Goal: Navigation & Orientation: Understand site structure

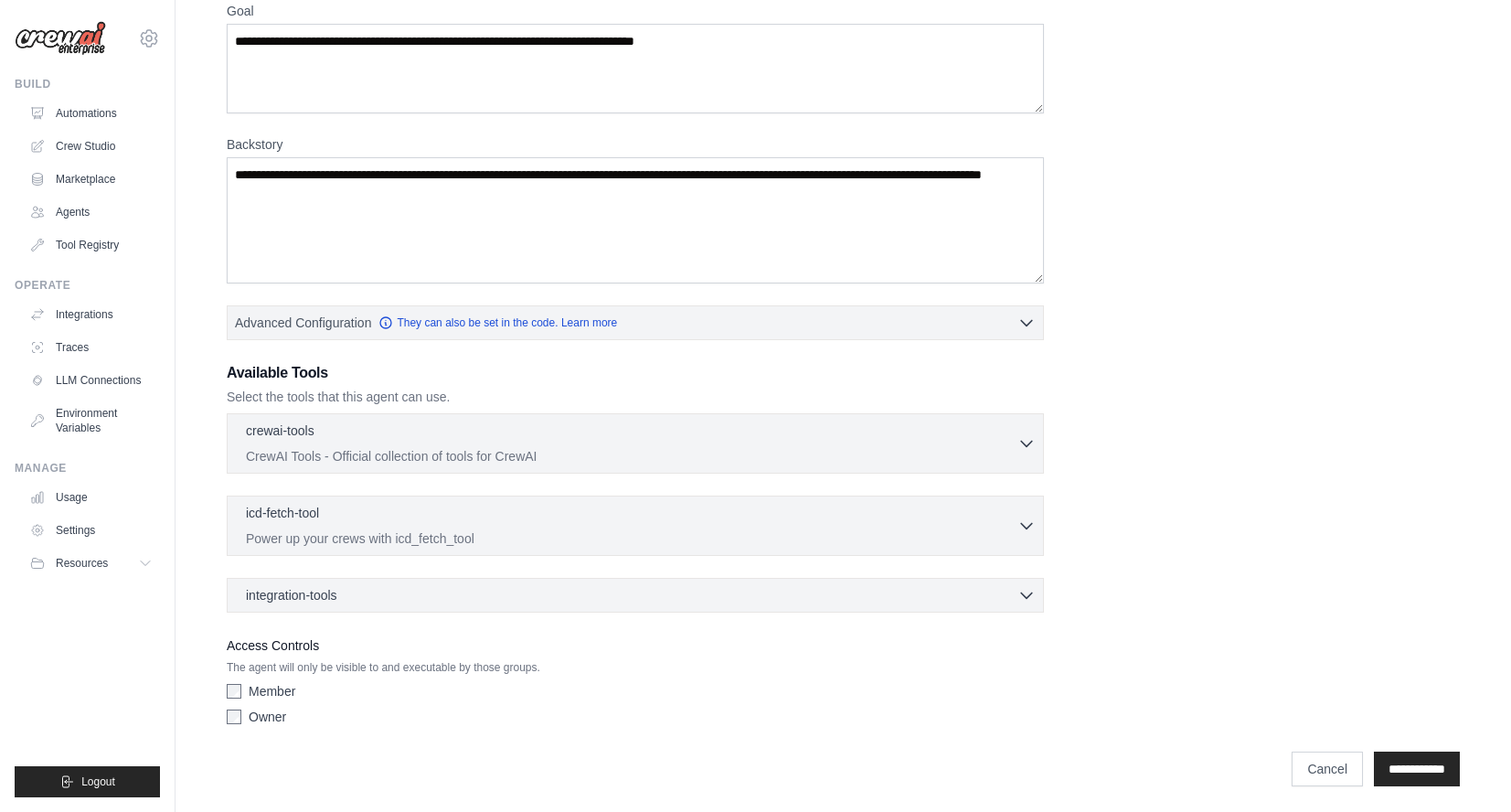
scroll to position [169, 0]
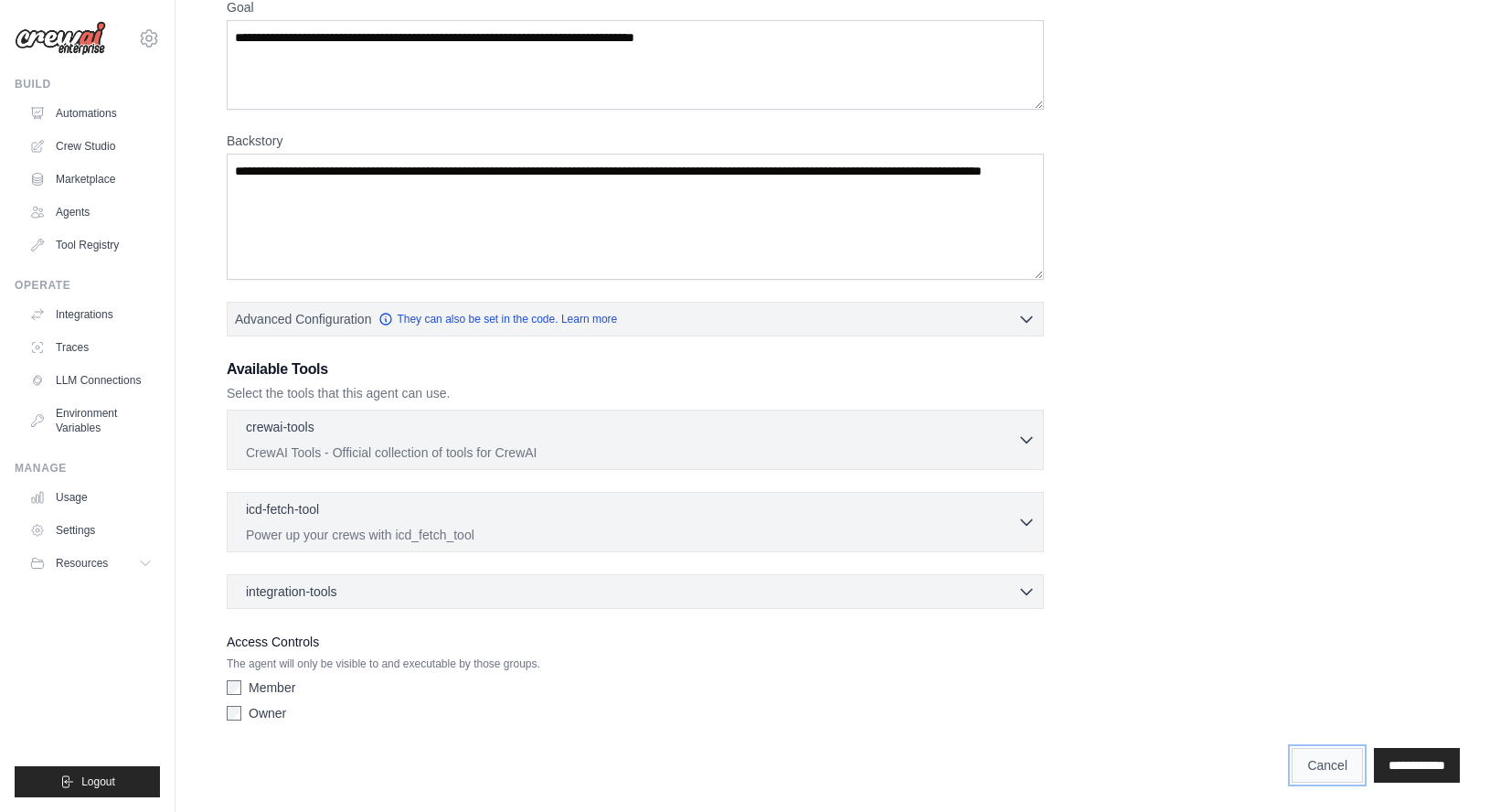
click at [1291, 753] on link "Cancel" at bounding box center [1326, 765] width 71 height 35
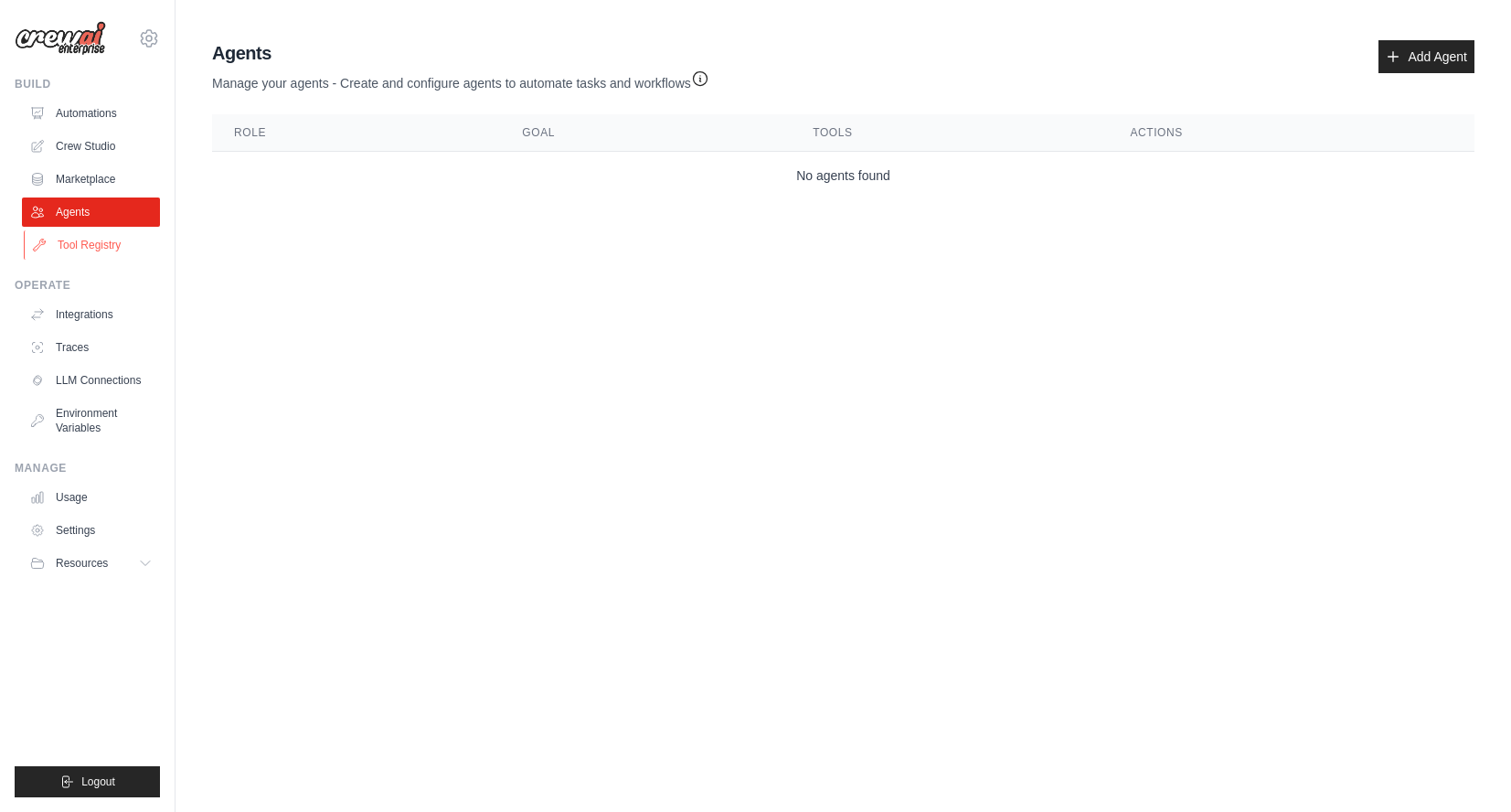
click at [97, 244] on link "Tool Registry" at bounding box center [92, 245] width 138 height 29
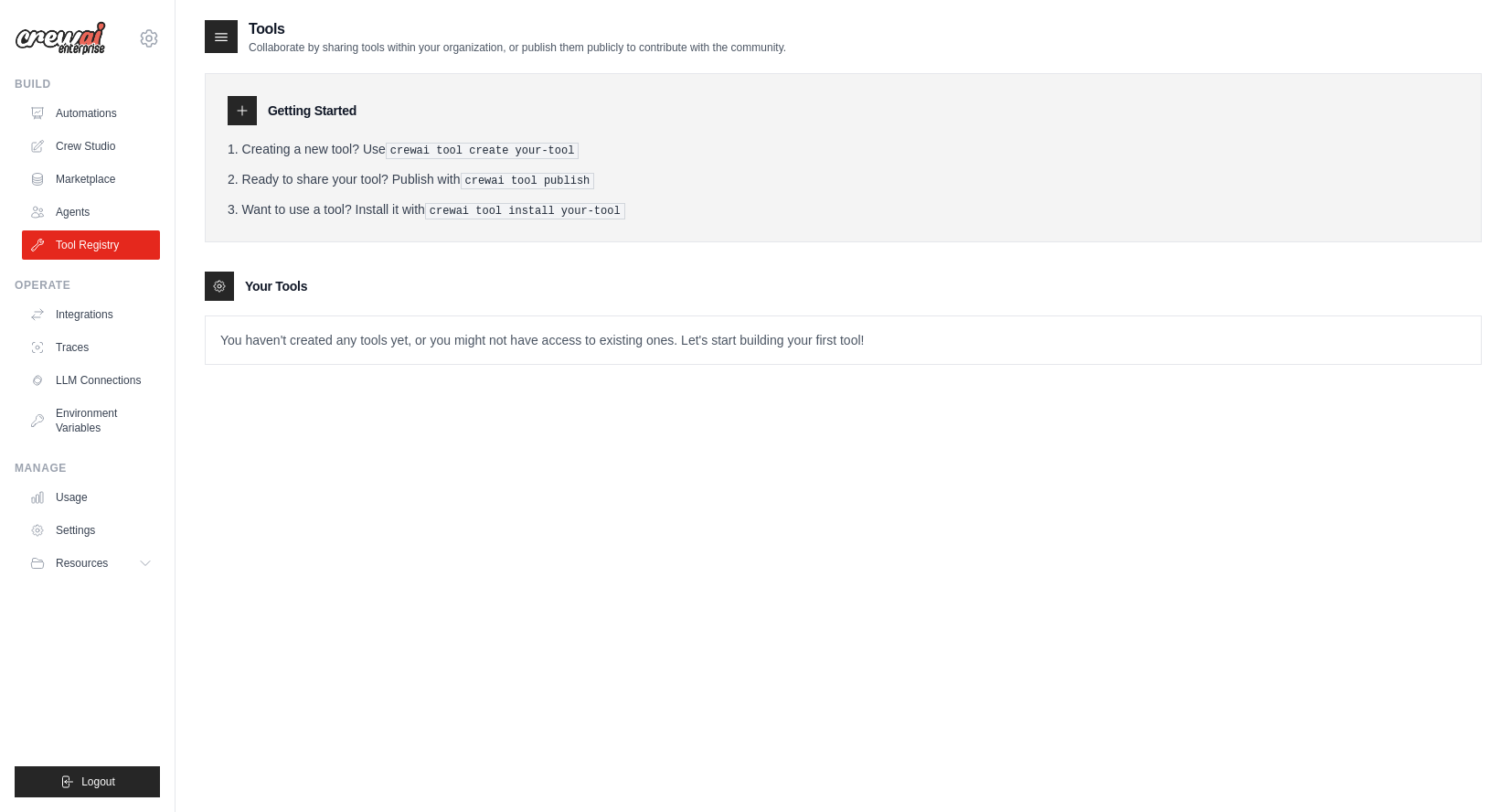
click at [257, 346] on p "You haven't created any tools yet, or you might not have access to existing one…" at bounding box center [842, 340] width 1274 height 48
click at [231, 272] on div at bounding box center [219, 286] width 29 height 29
click at [77, 174] on link "Marketplace" at bounding box center [92, 179] width 138 height 29
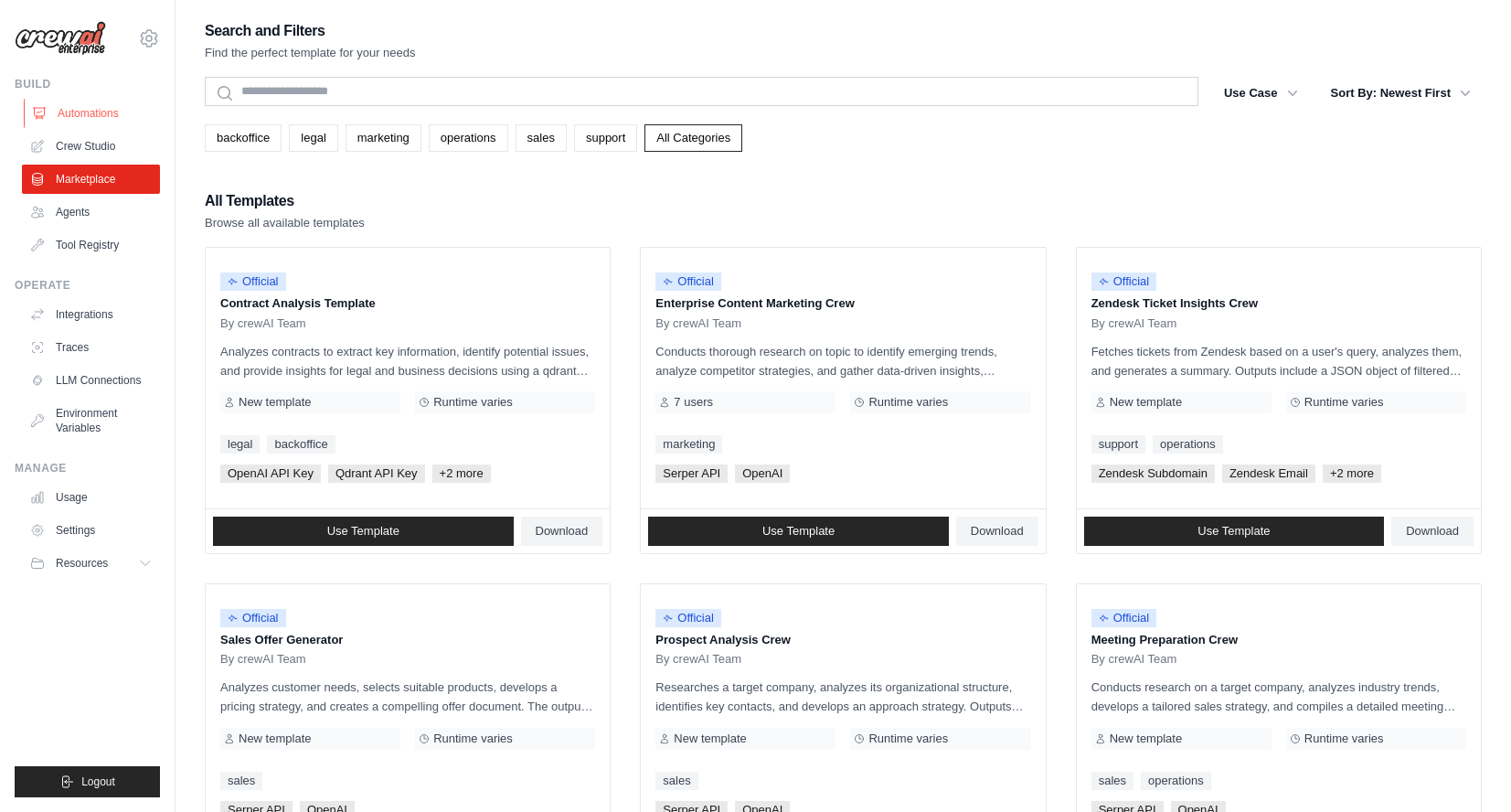
click at [102, 115] on link "Automations" at bounding box center [92, 113] width 138 height 29
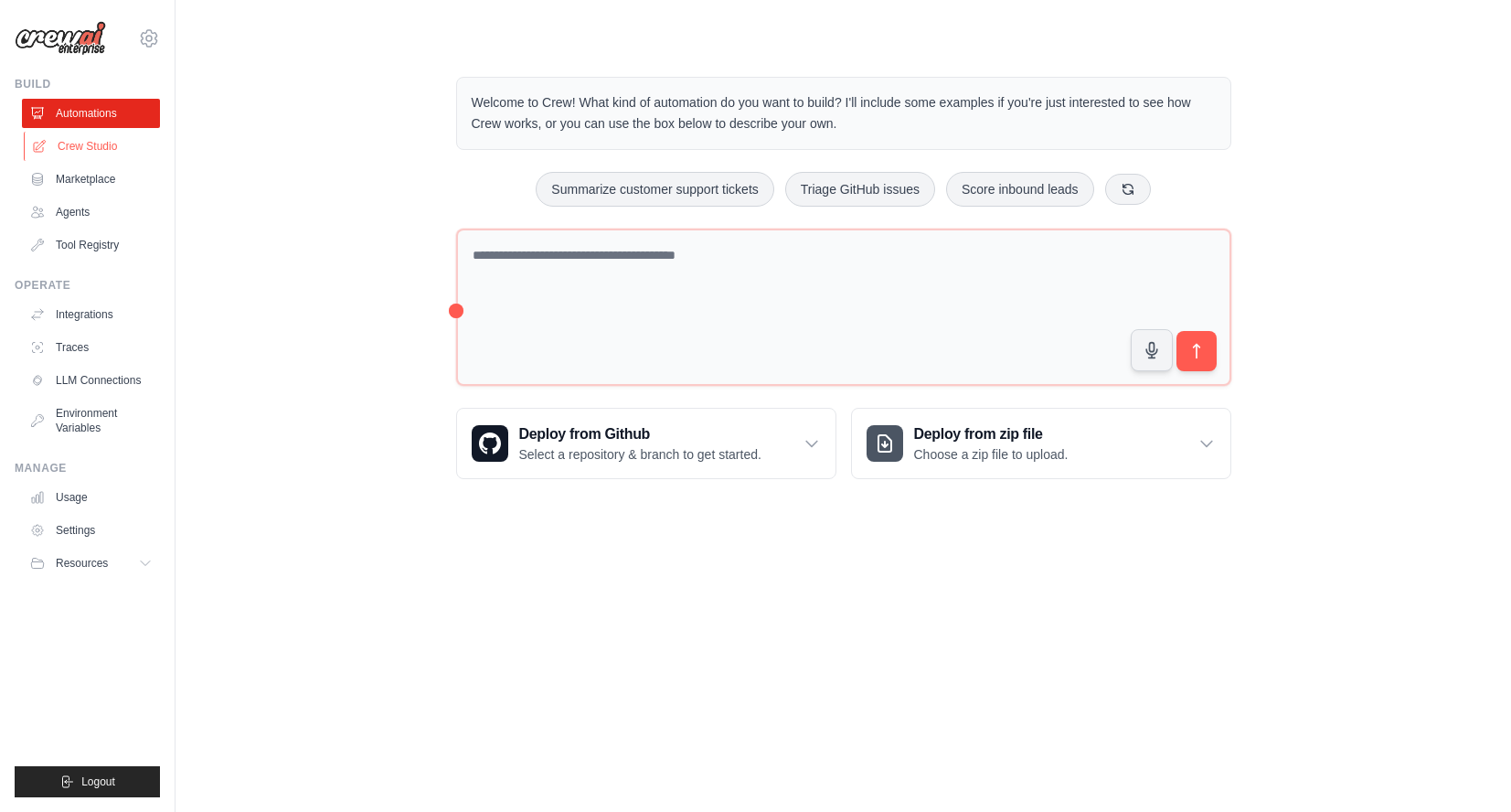
click at [93, 144] on link "Crew Studio" at bounding box center [92, 146] width 138 height 29
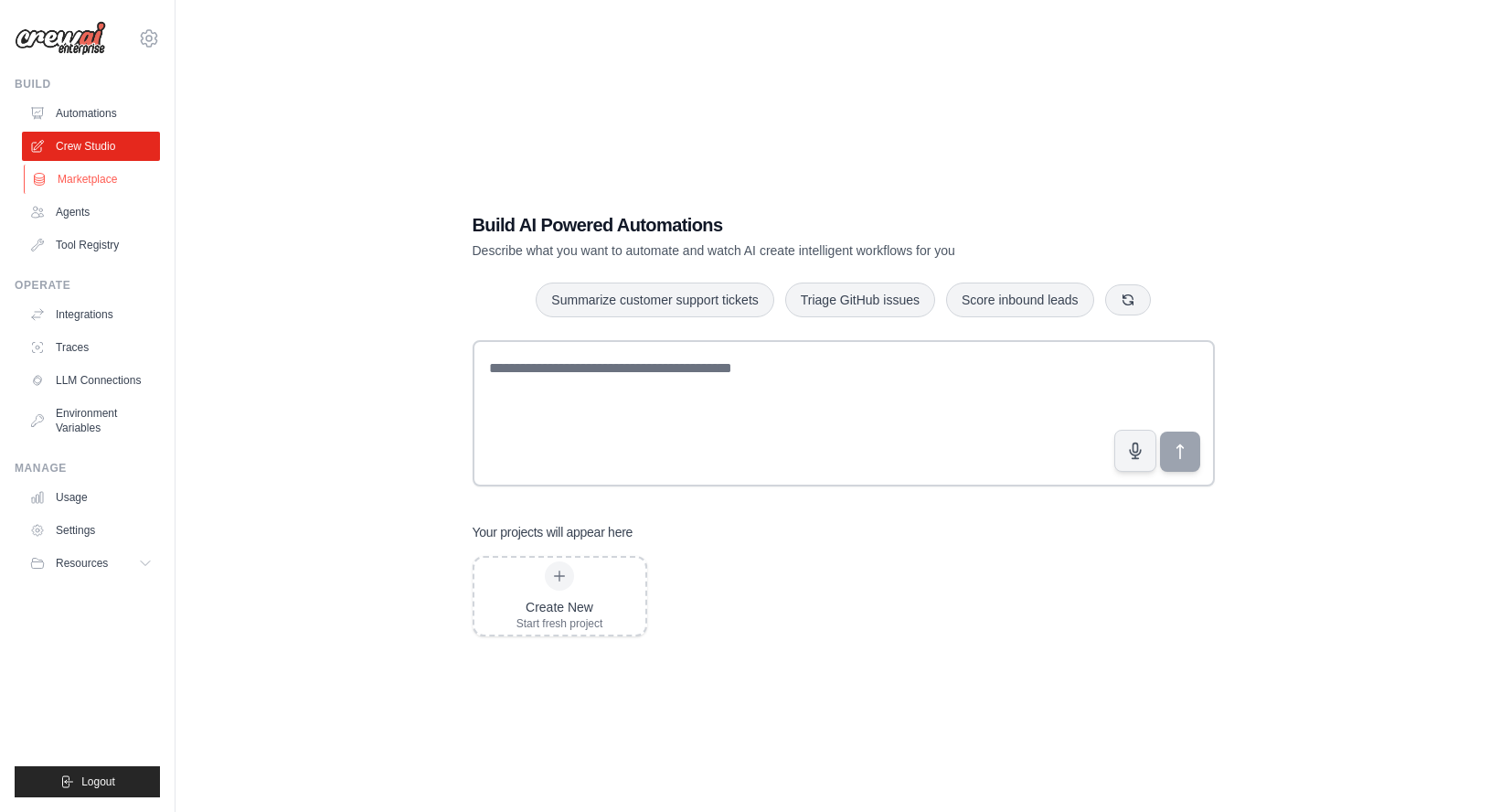
click at [81, 182] on link "Marketplace" at bounding box center [92, 179] width 138 height 29
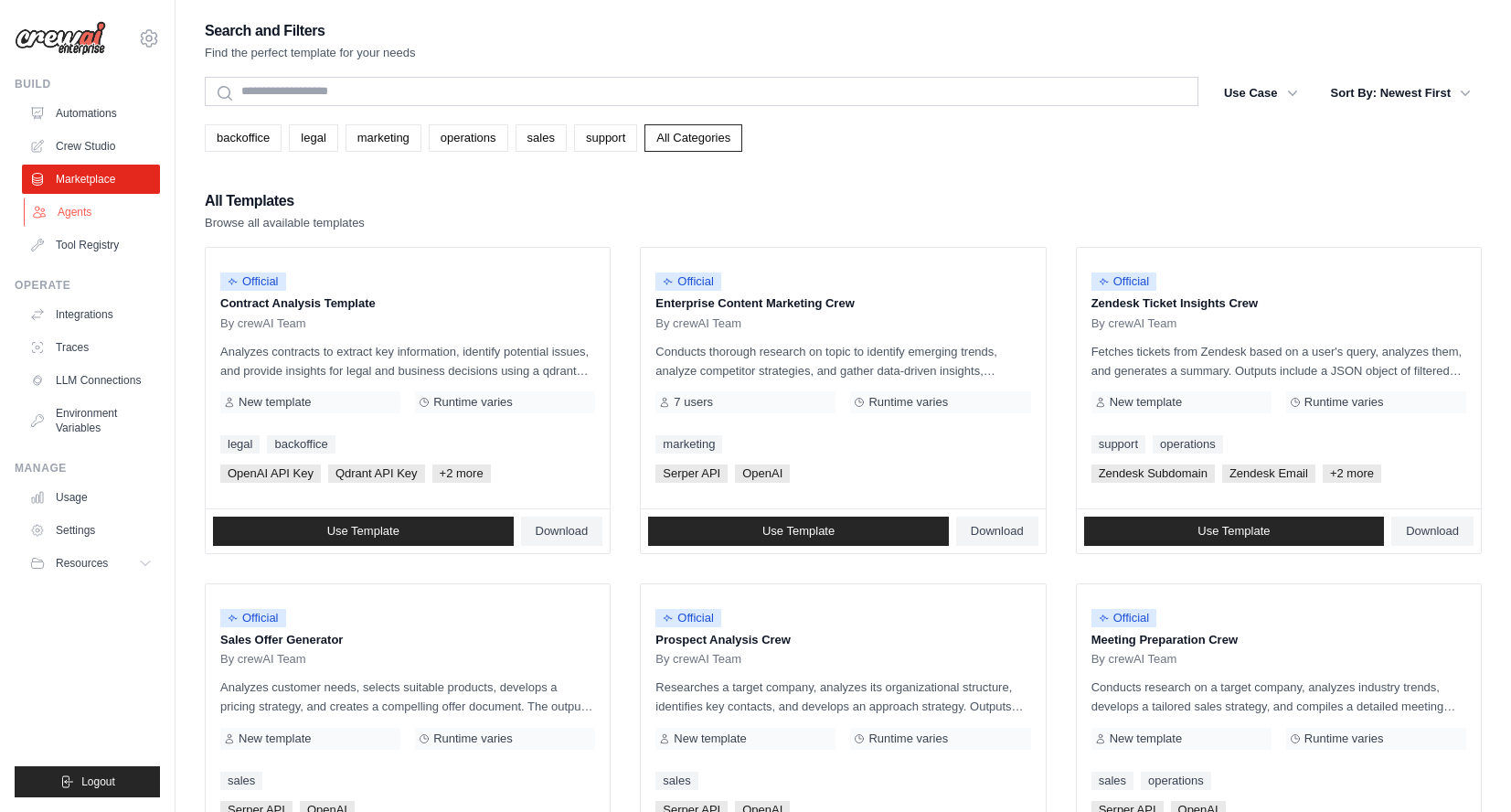
click at [89, 208] on link "Agents" at bounding box center [92, 212] width 138 height 29
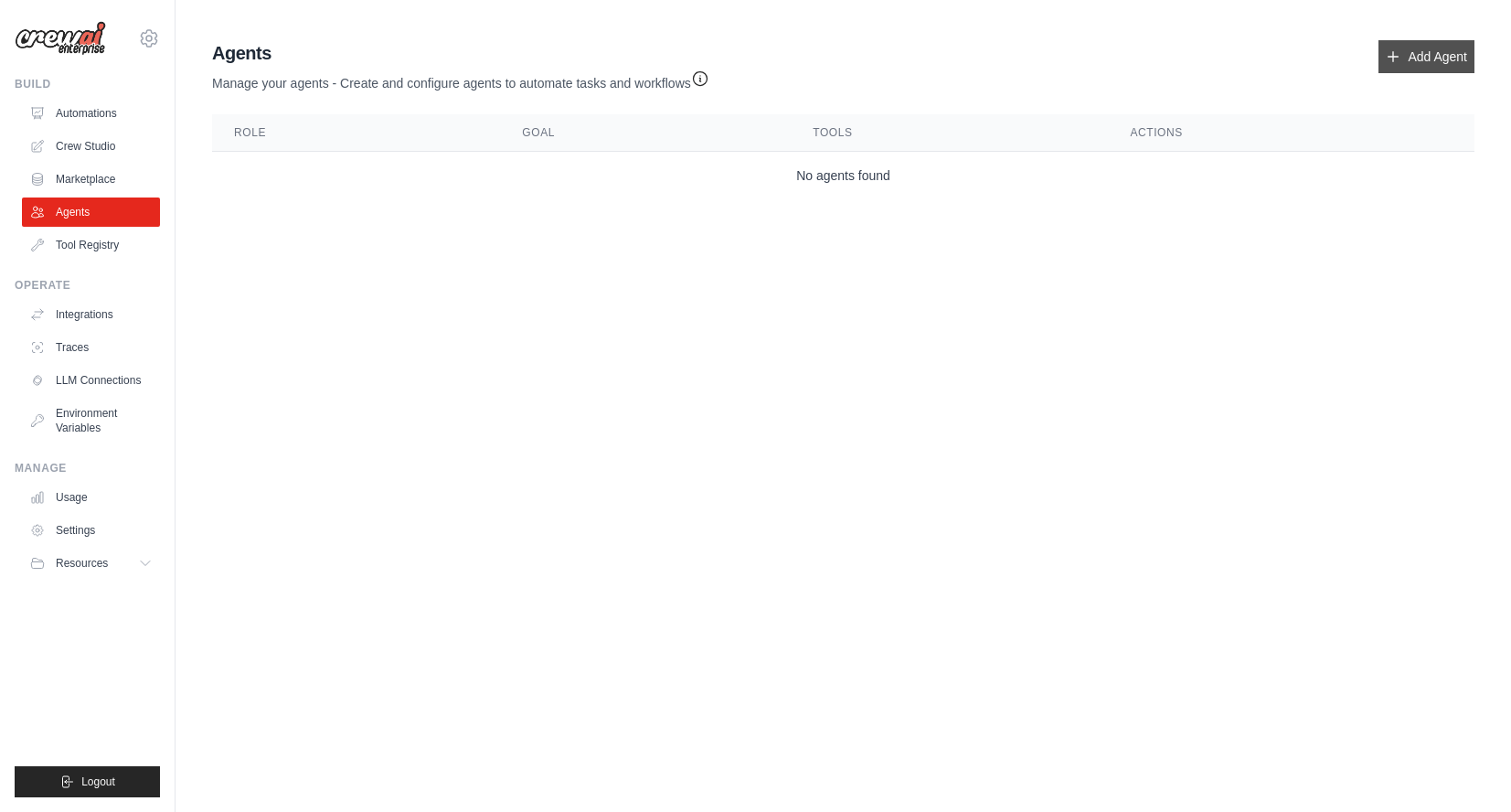
click at [1402, 66] on link "Add Agent" at bounding box center [1425, 56] width 96 height 33
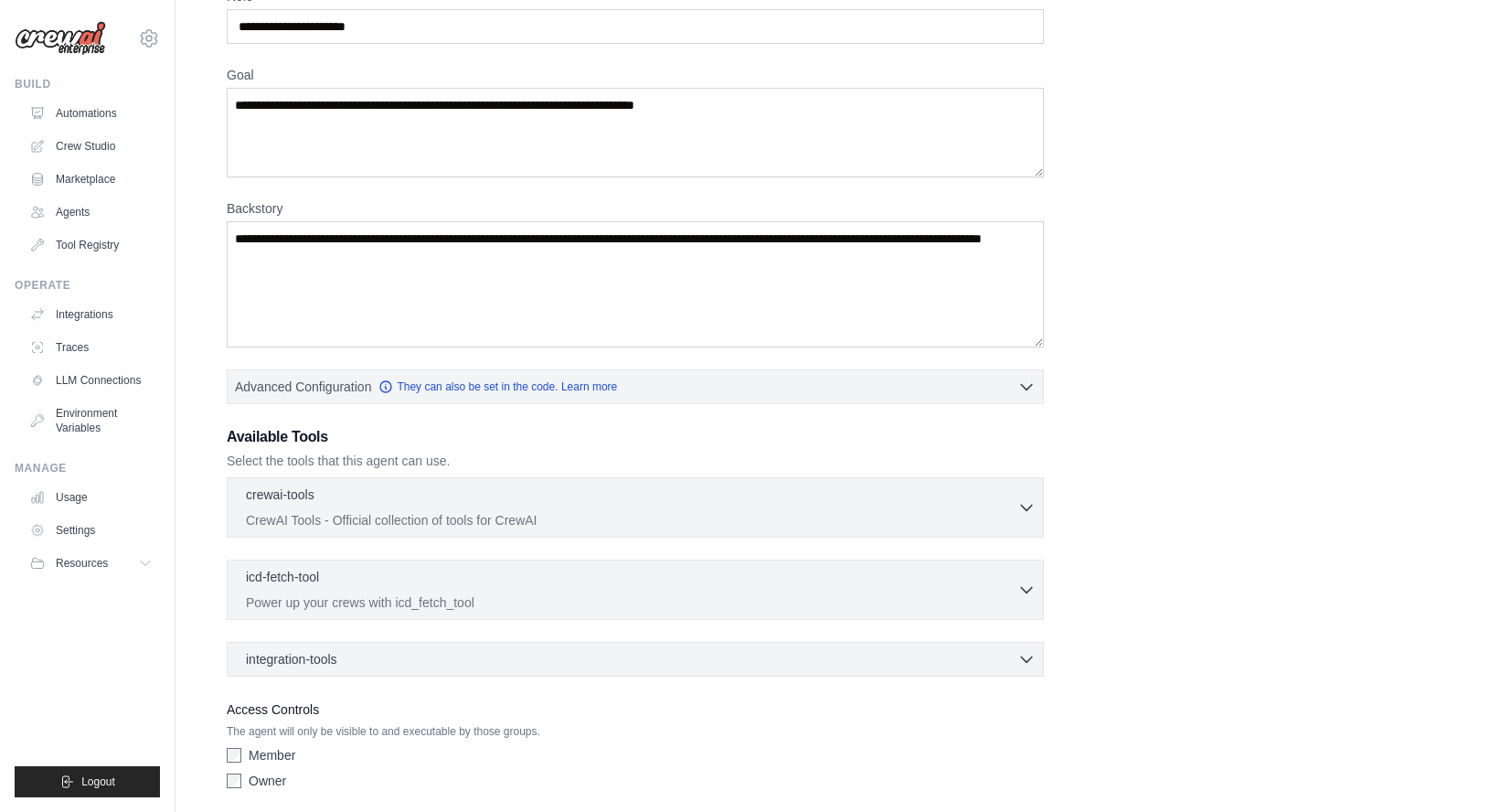
scroll to position [169, 0]
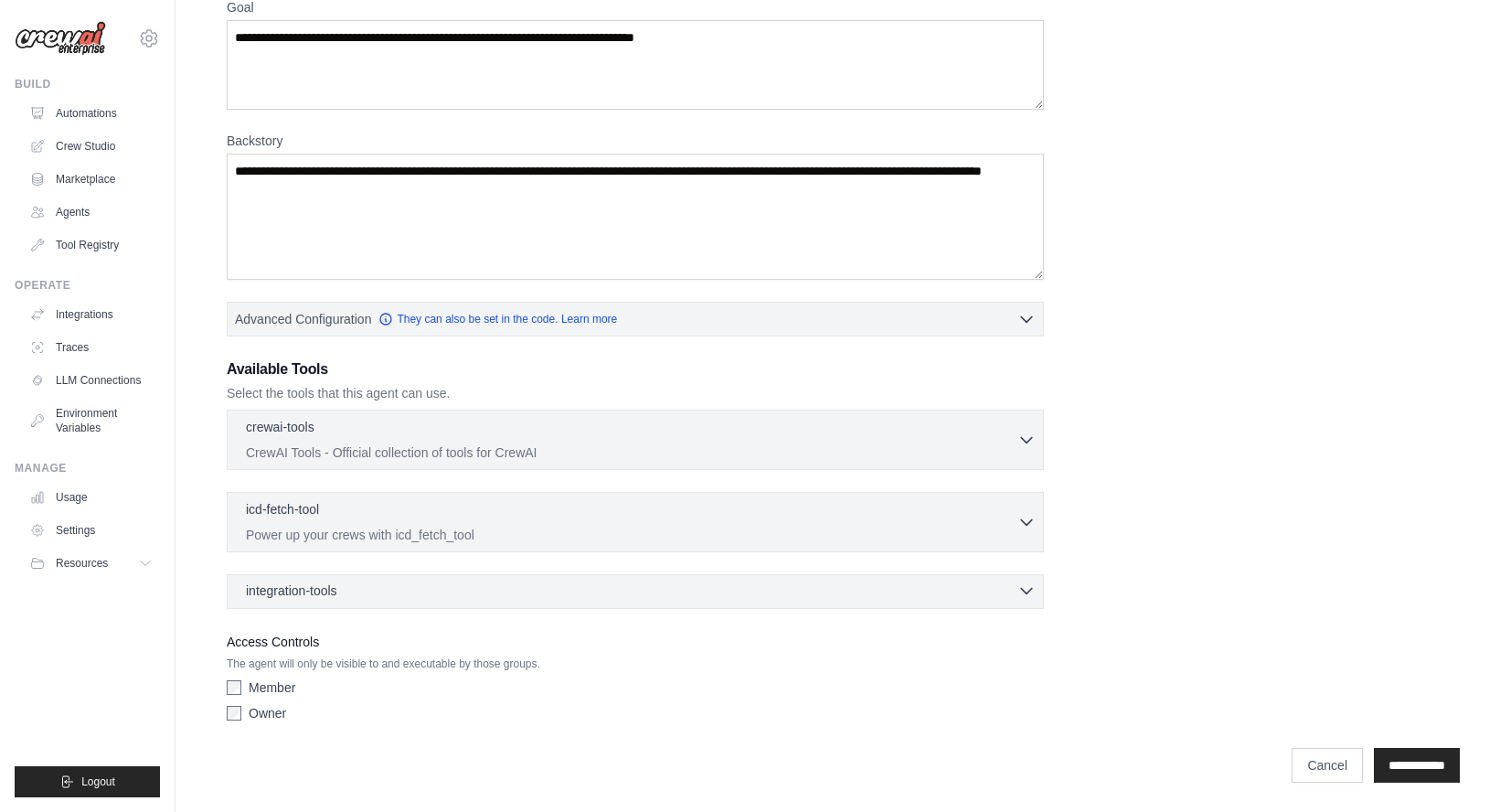
click at [1024, 582] on icon "button" at bounding box center [1026, 590] width 18 height 18
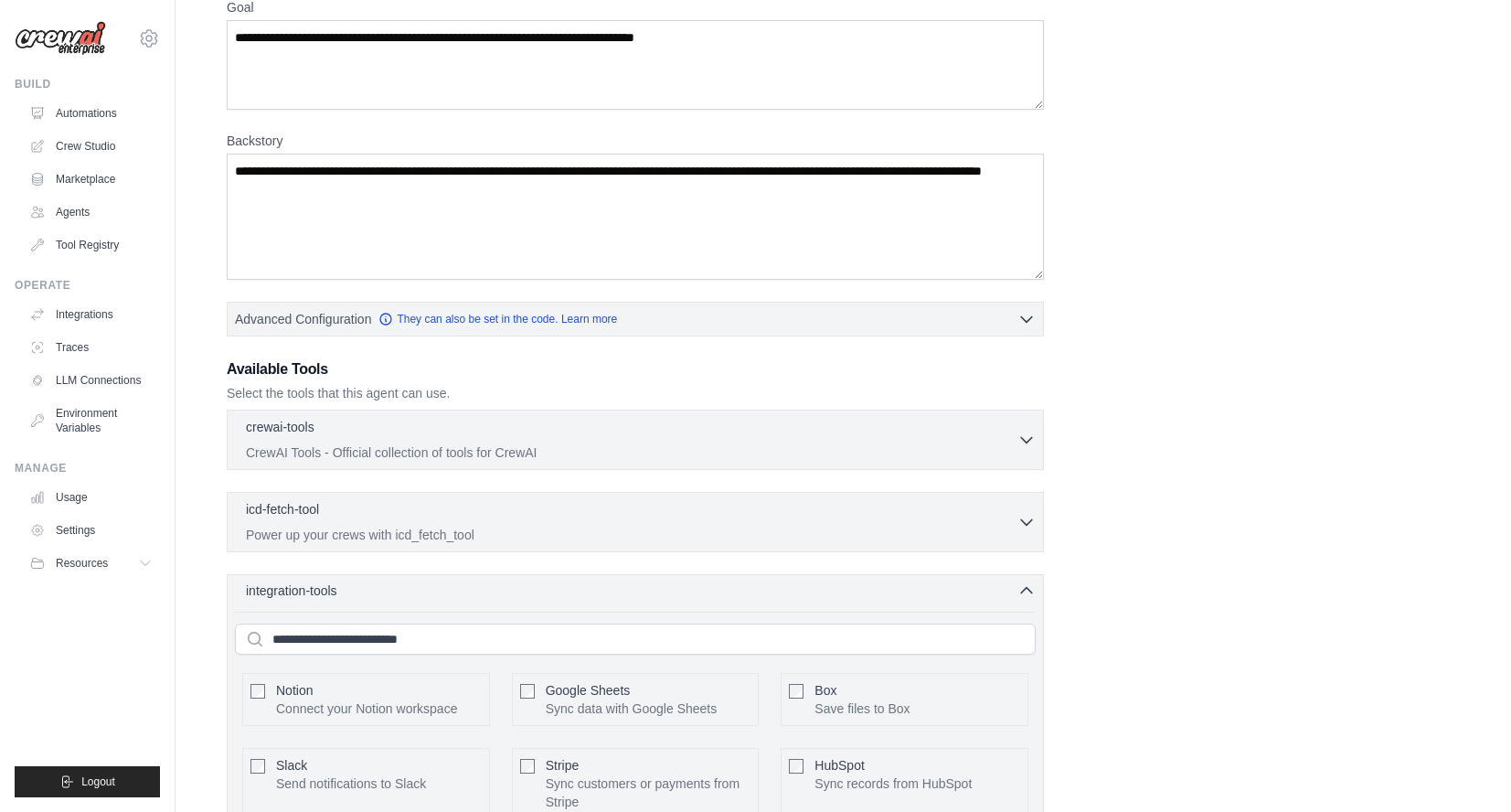
click at [1024, 582] on icon "button" at bounding box center [1026, 590] width 18 height 18
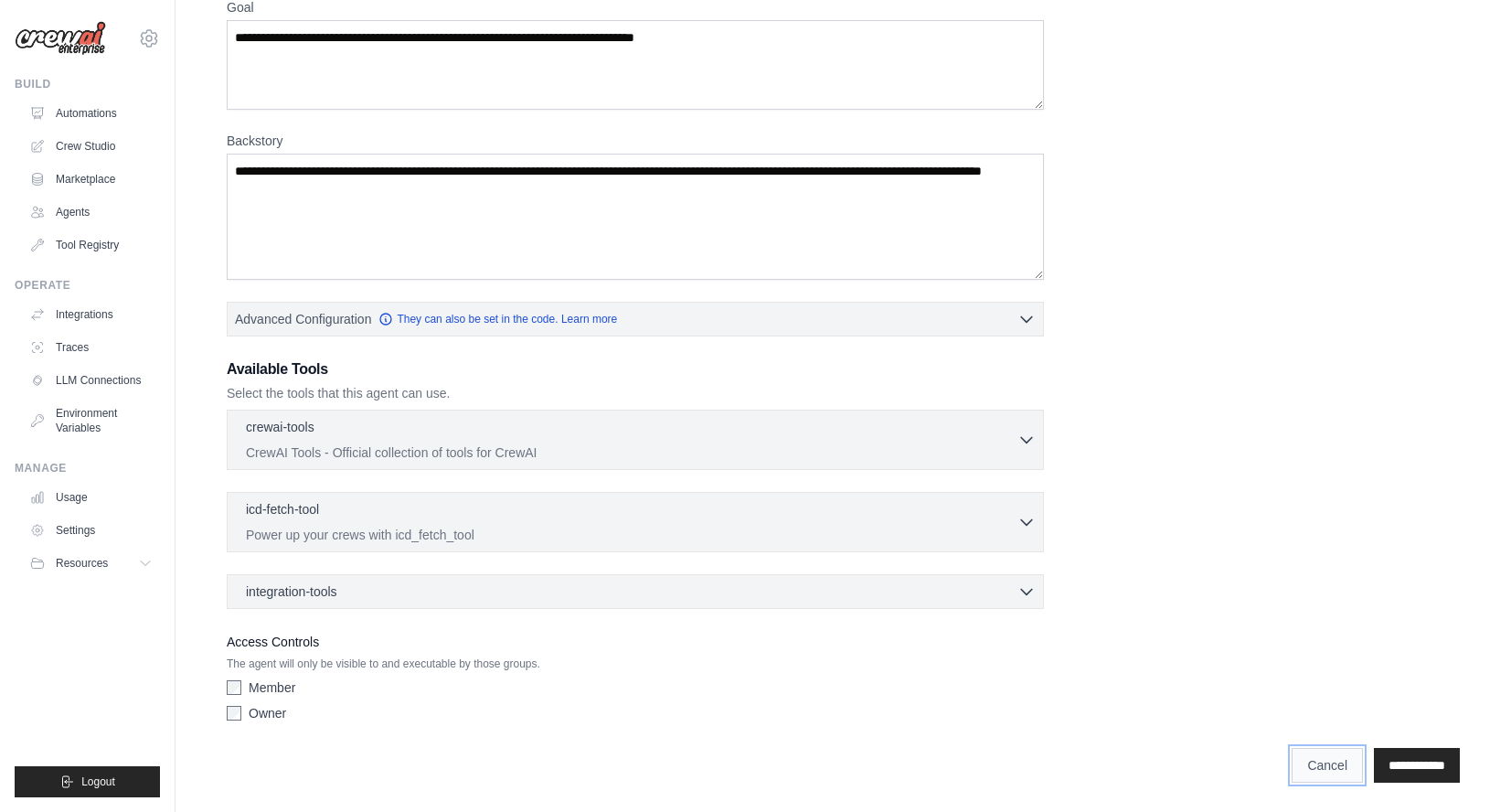
click at [1303, 776] on link "Cancel" at bounding box center [1326, 765] width 71 height 35
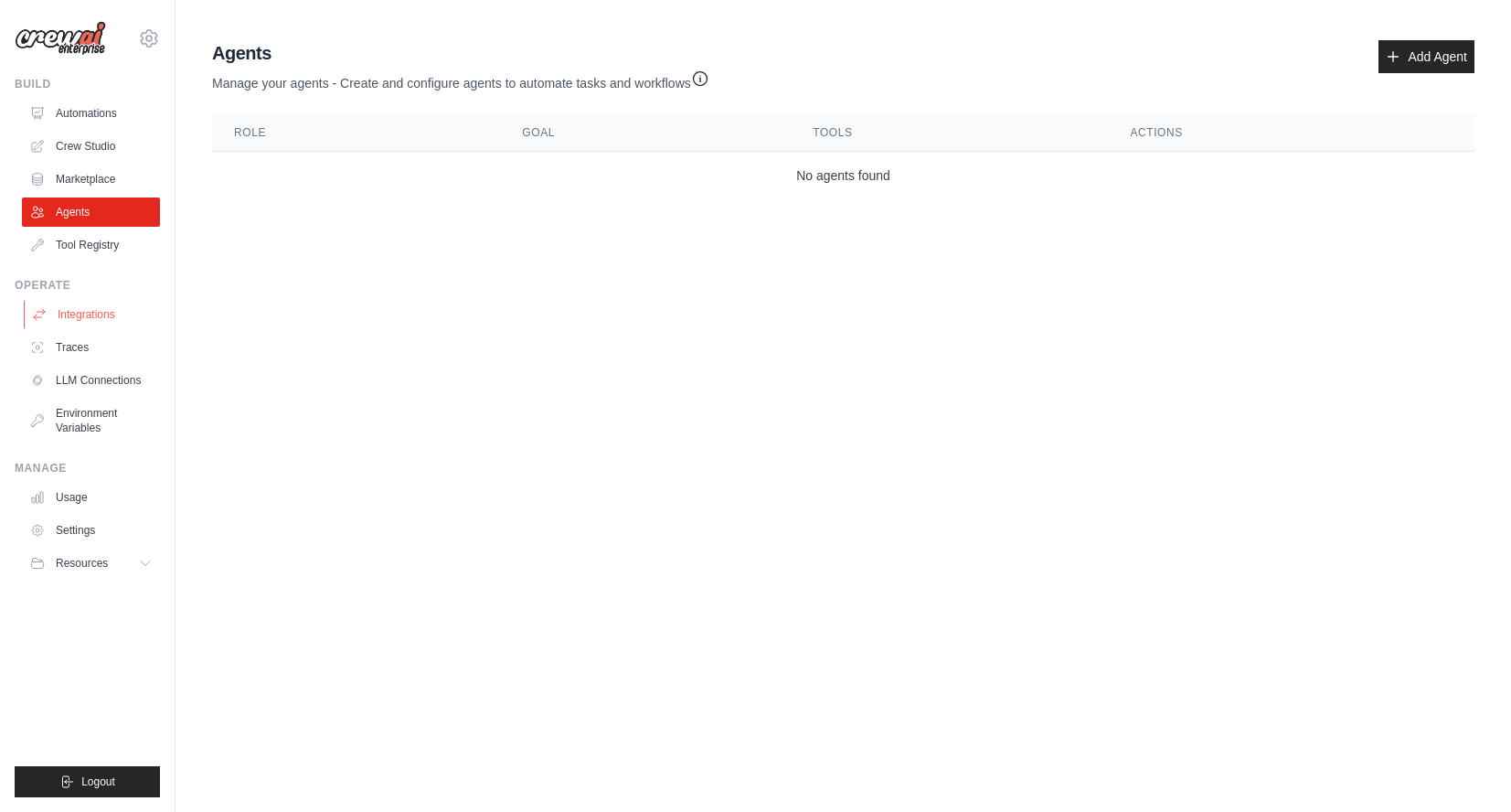
click at [67, 319] on link "Integrations" at bounding box center [92, 314] width 138 height 29
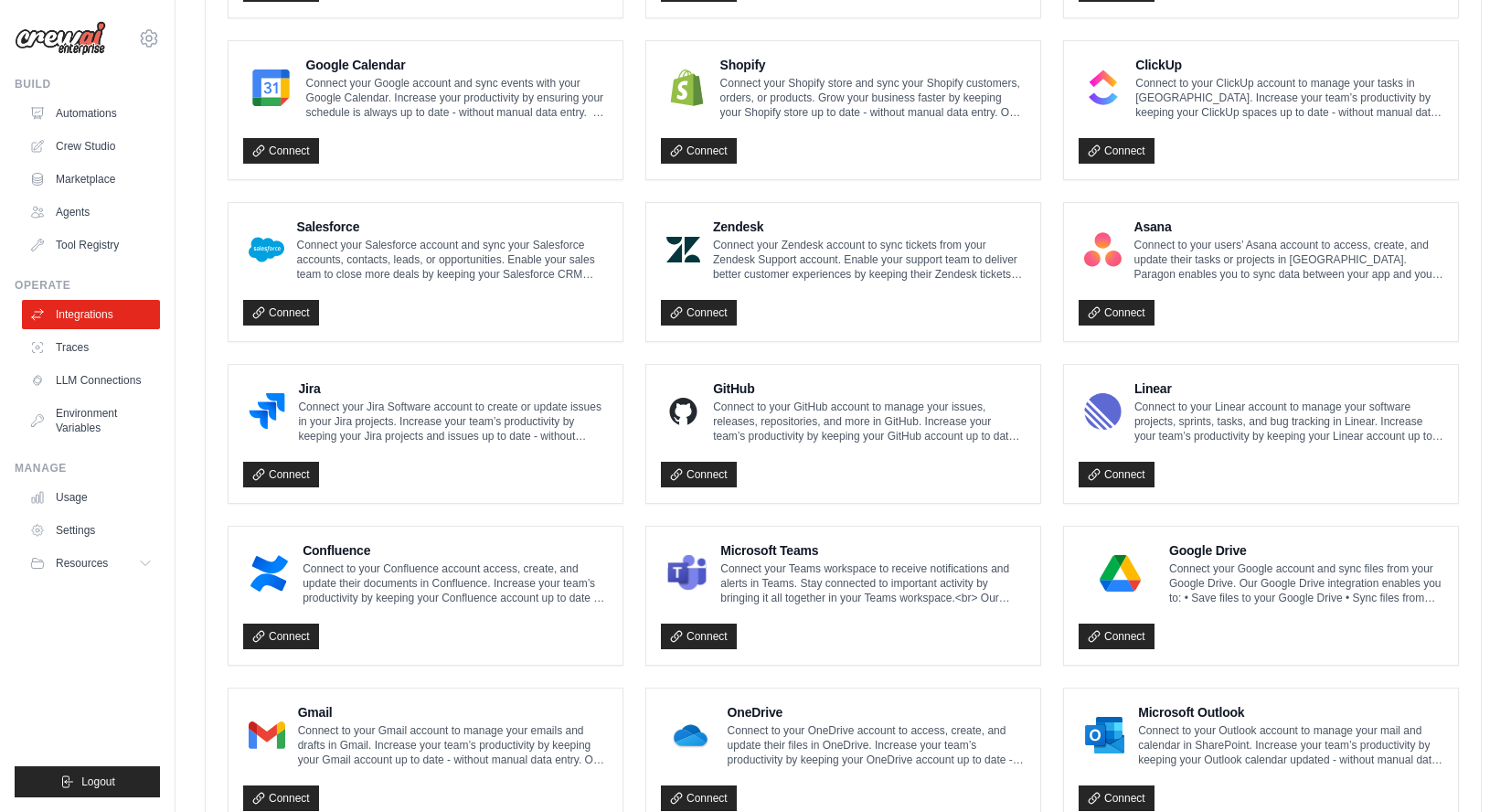
scroll to position [903, 0]
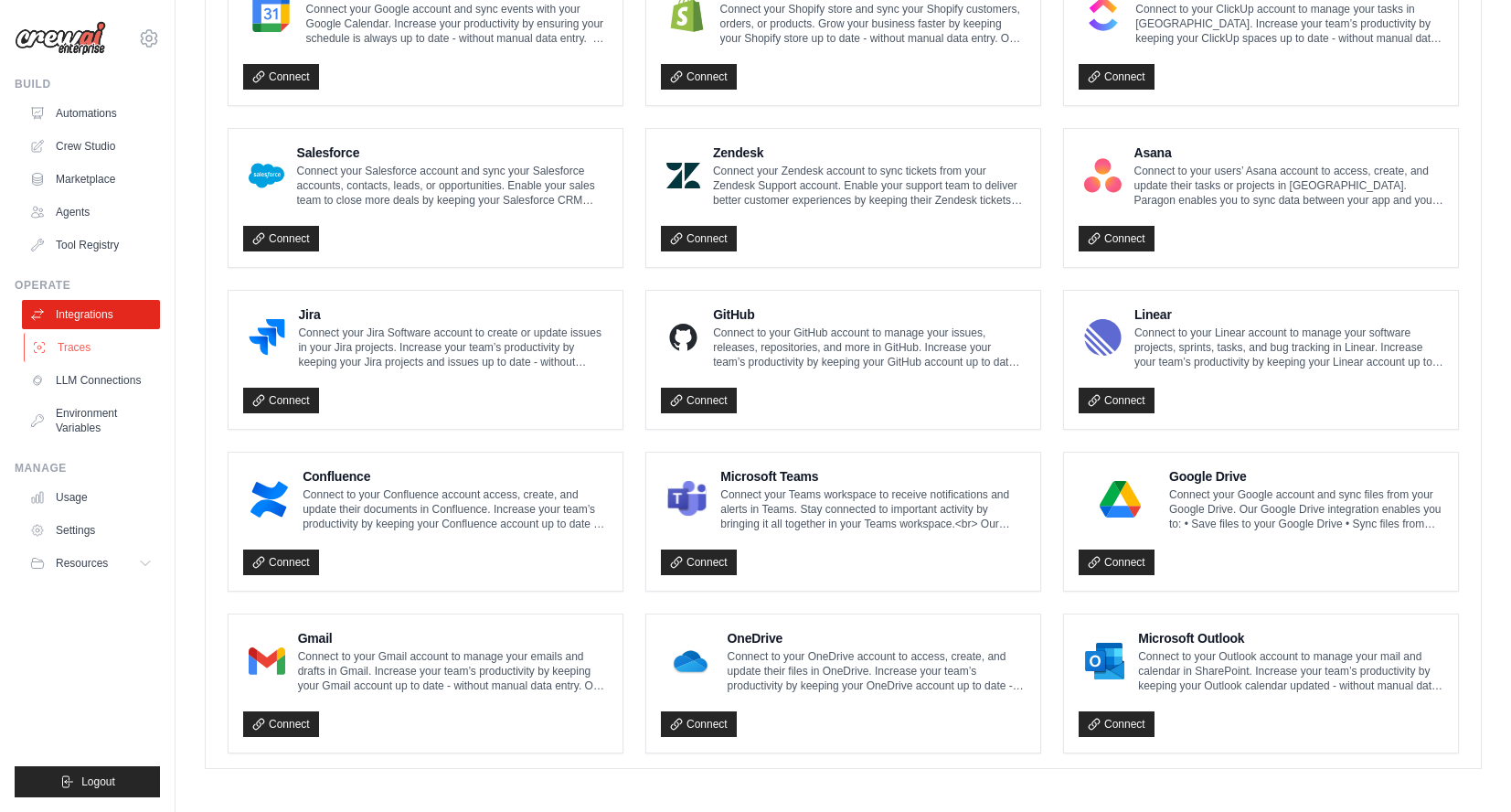
click at [82, 357] on link "Traces" at bounding box center [92, 348] width 138 height 29
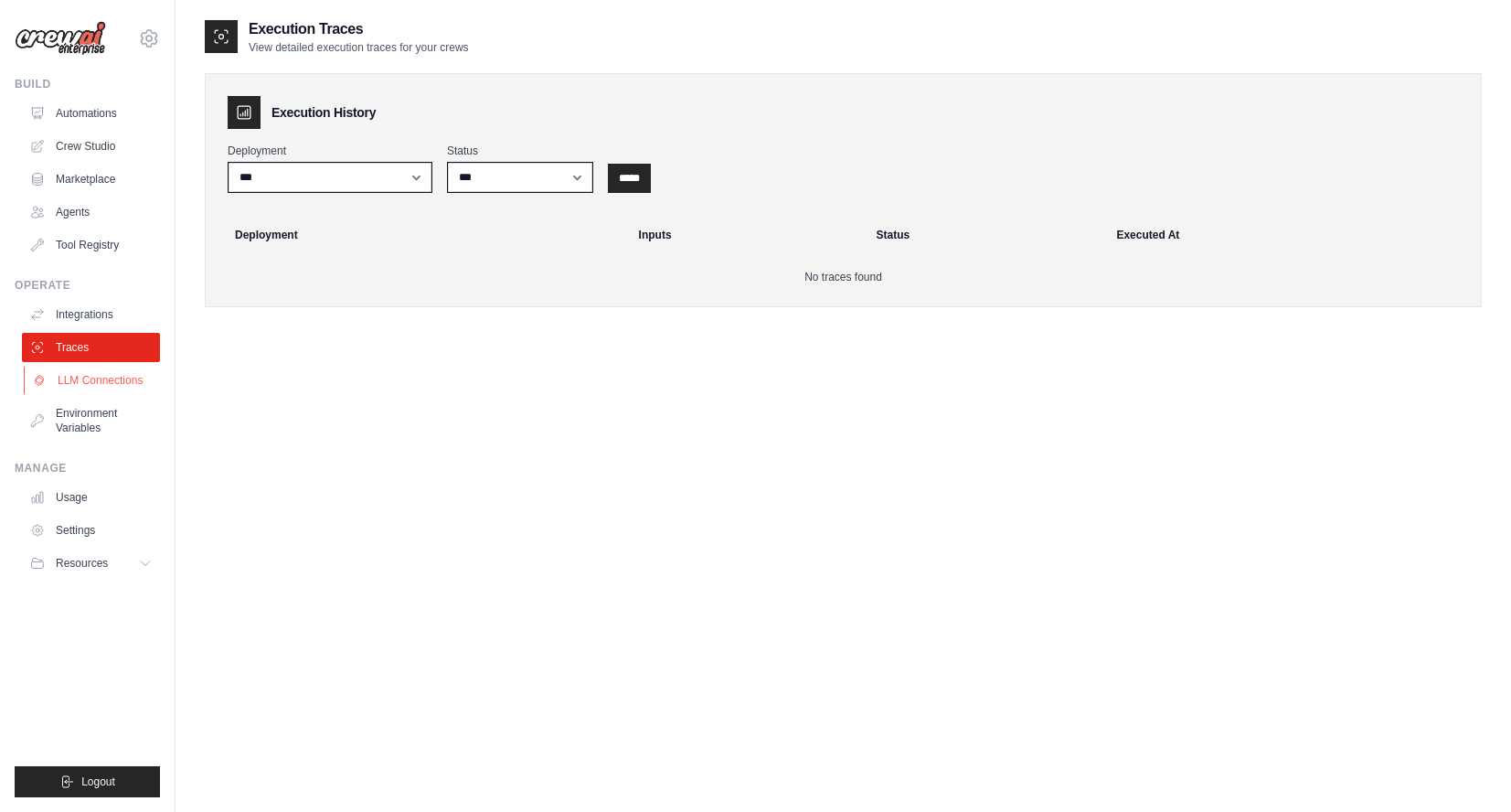
click at [88, 381] on link "LLM Connections" at bounding box center [92, 380] width 138 height 29
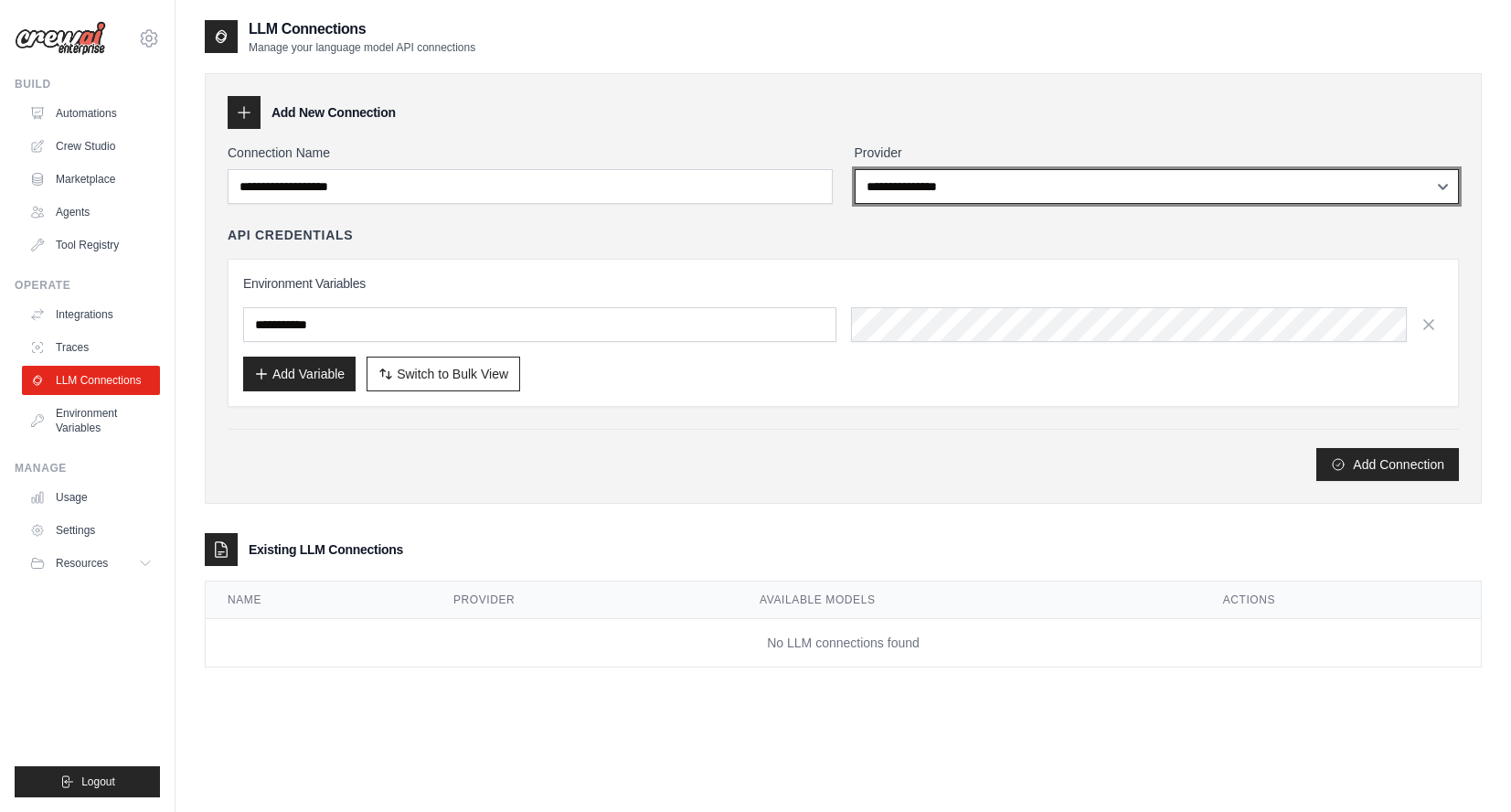
click at [1441, 181] on select "**********" at bounding box center [1157, 187] width 605 height 35
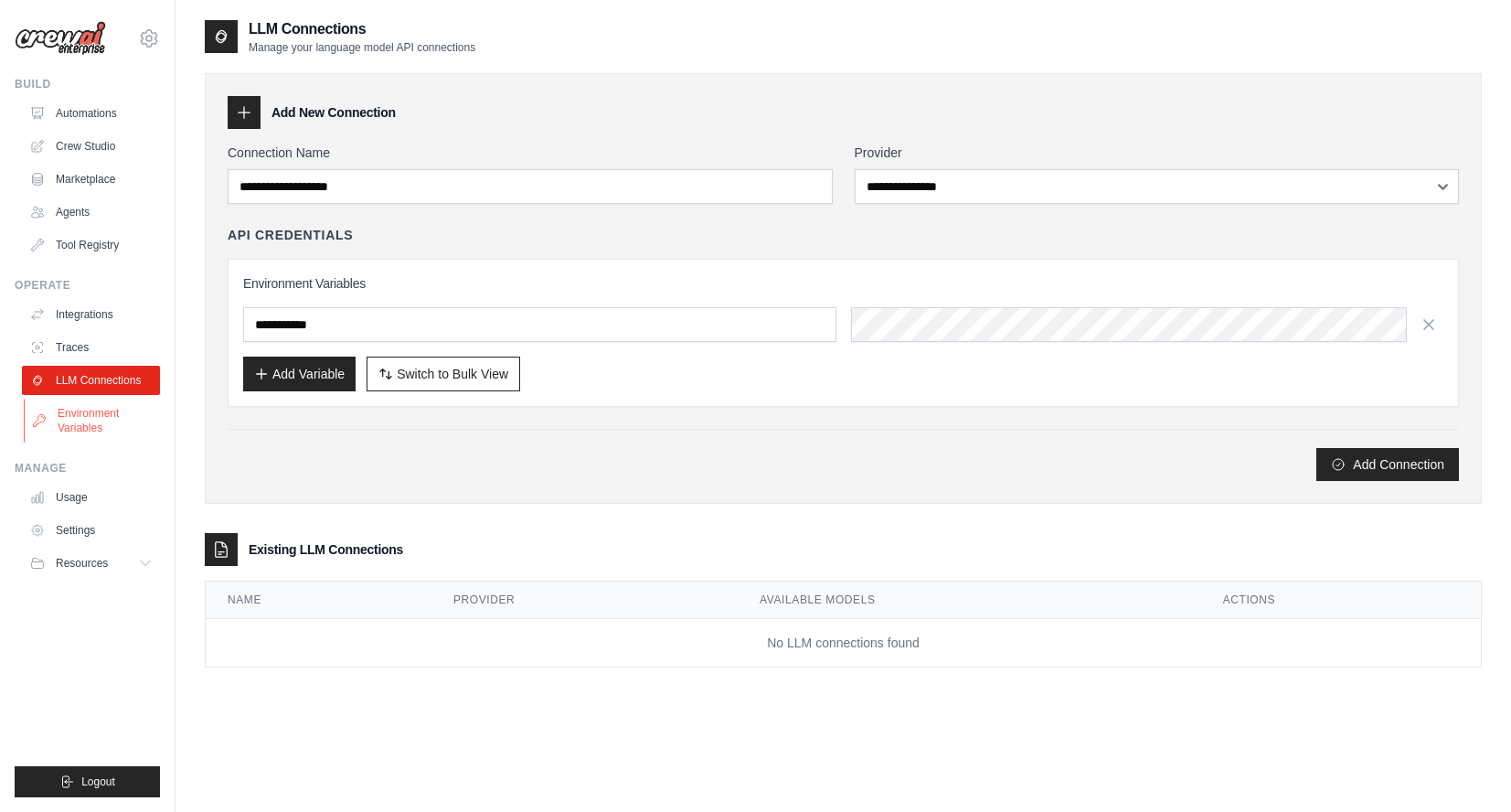
click at [95, 420] on link "Environment Variables" at bounding box center [92, 420] width 138 height 44
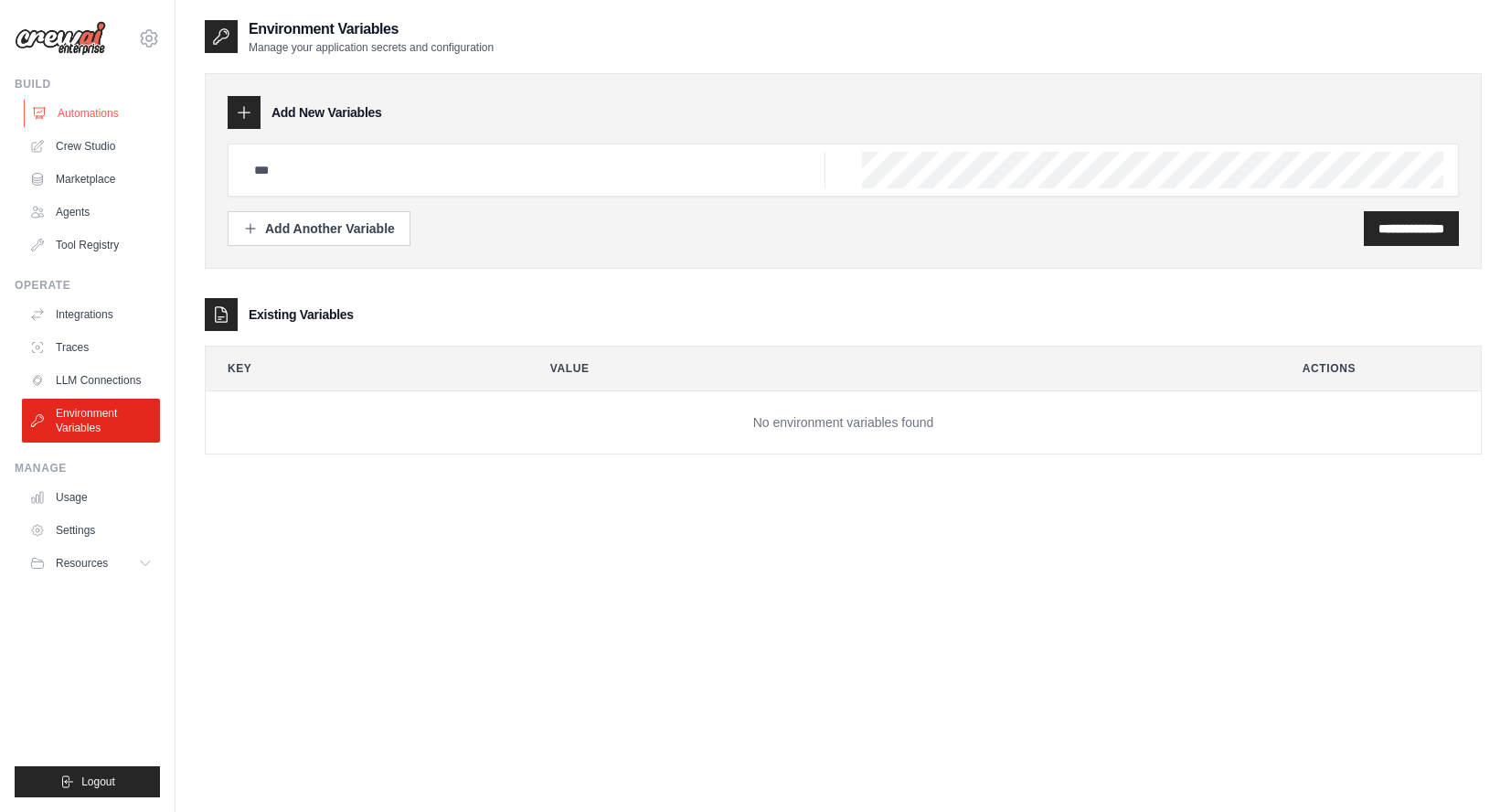
click at [82, 118] on link "Automations" at bounding box center [92, 113] width 138 height 29
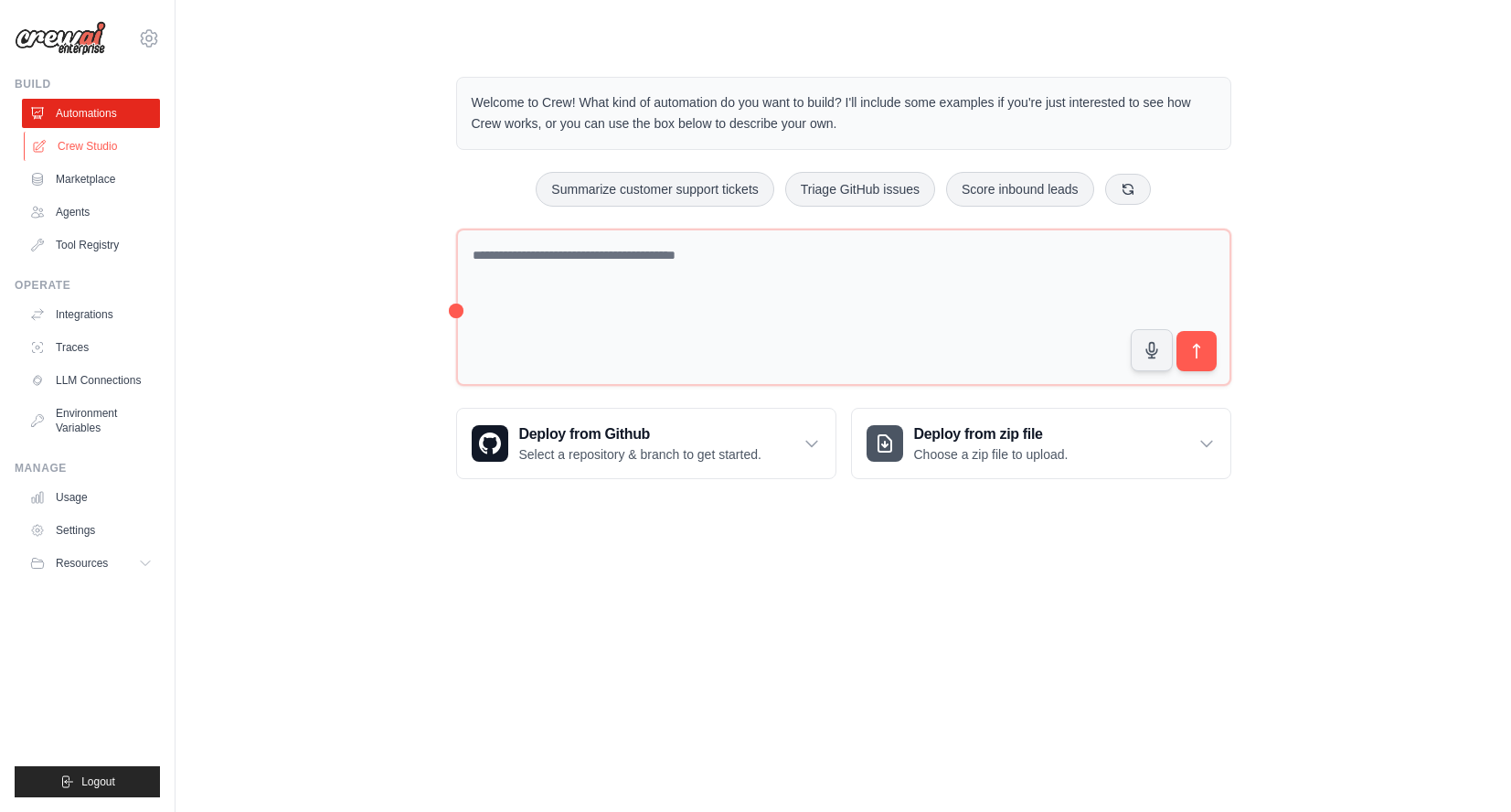
click at [110, 141] on link "Crew Studio" at bounding box center [92, 146] width 138 height 29
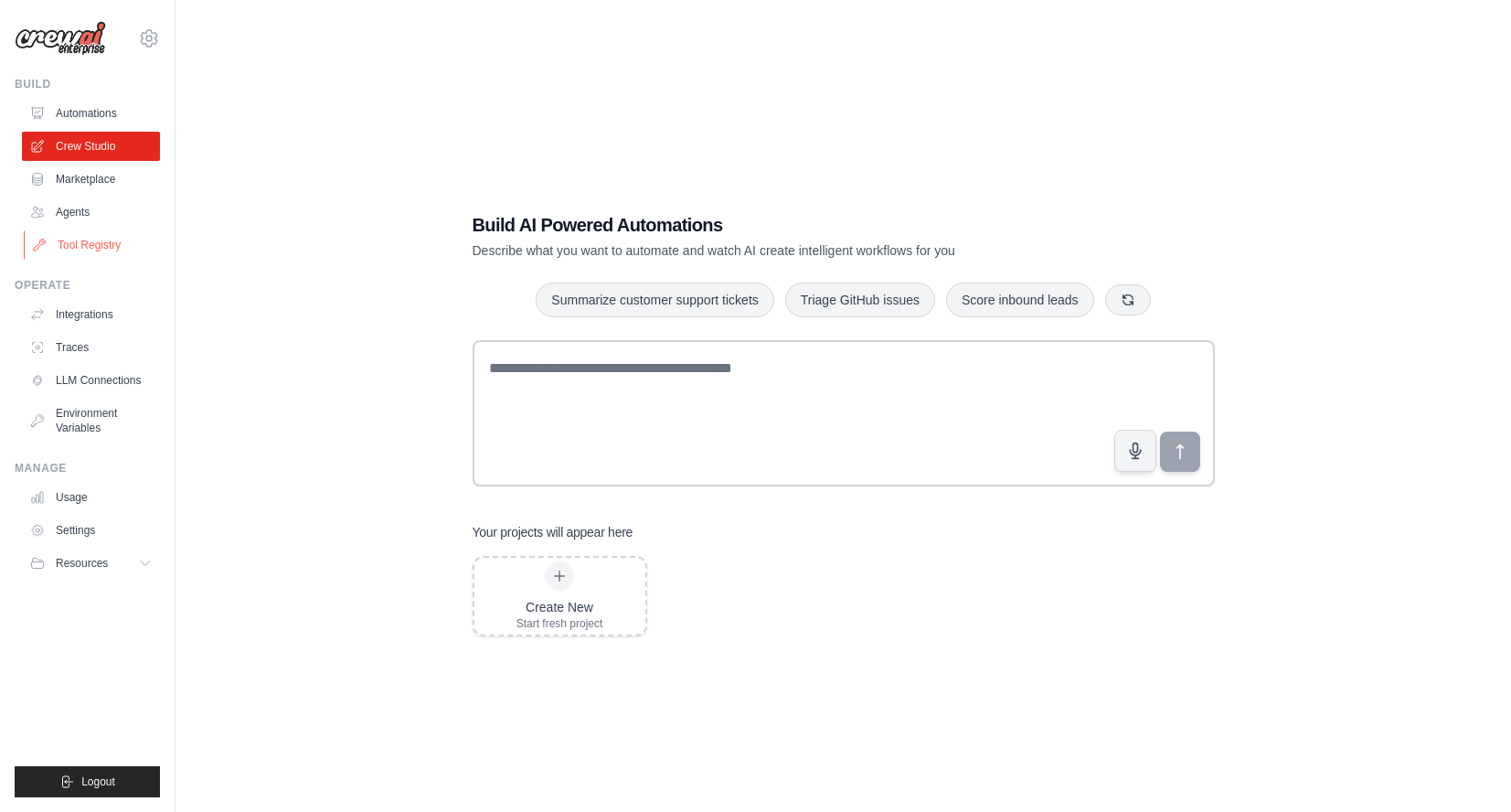
click at [100, 238] on link "Tool Registry" at bounding box center [92, 245] width 138 height 29
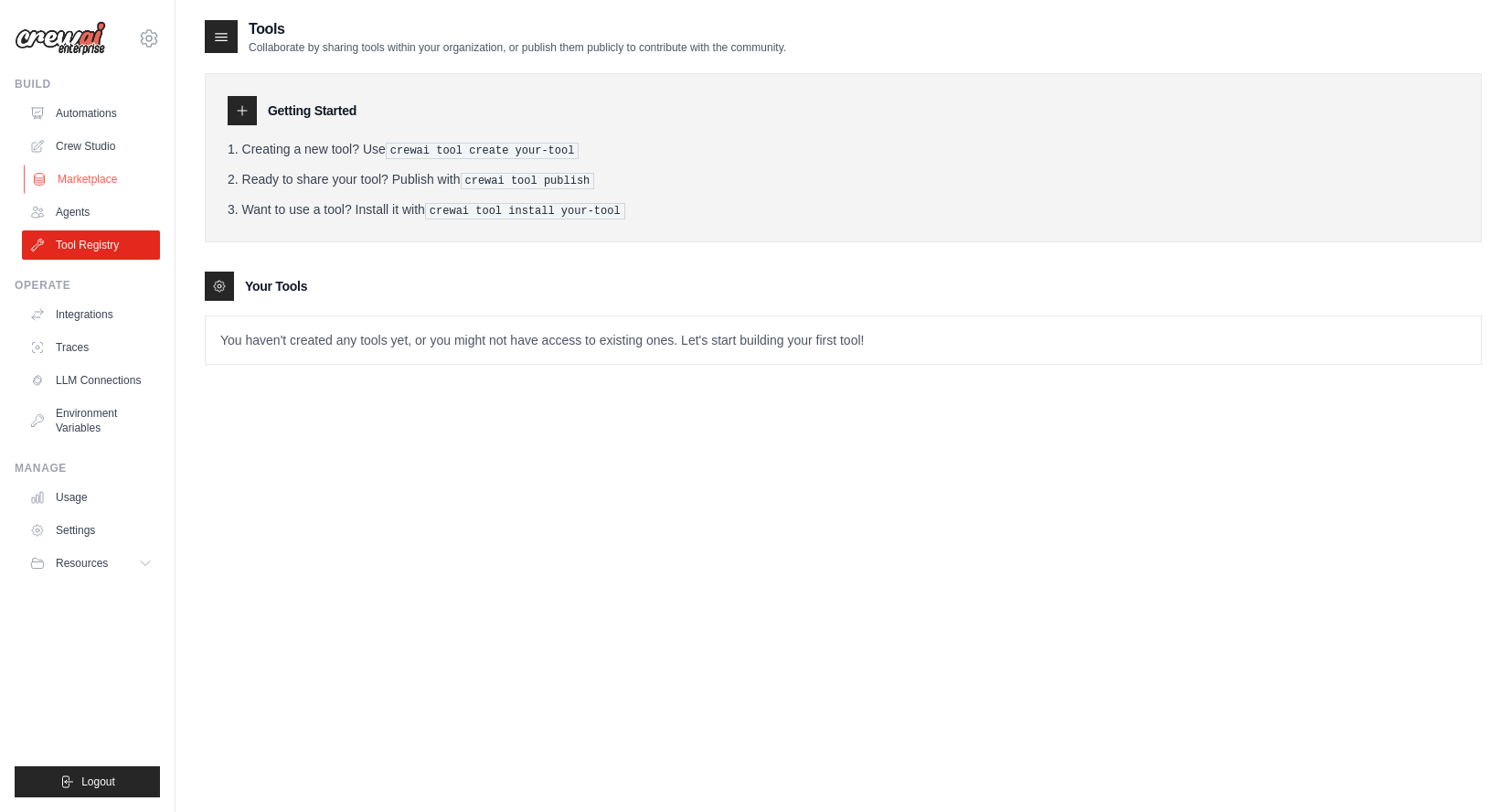
click at [82, 181] on link "Marketplace" at bounding box center [92, 179] width 138 height 29
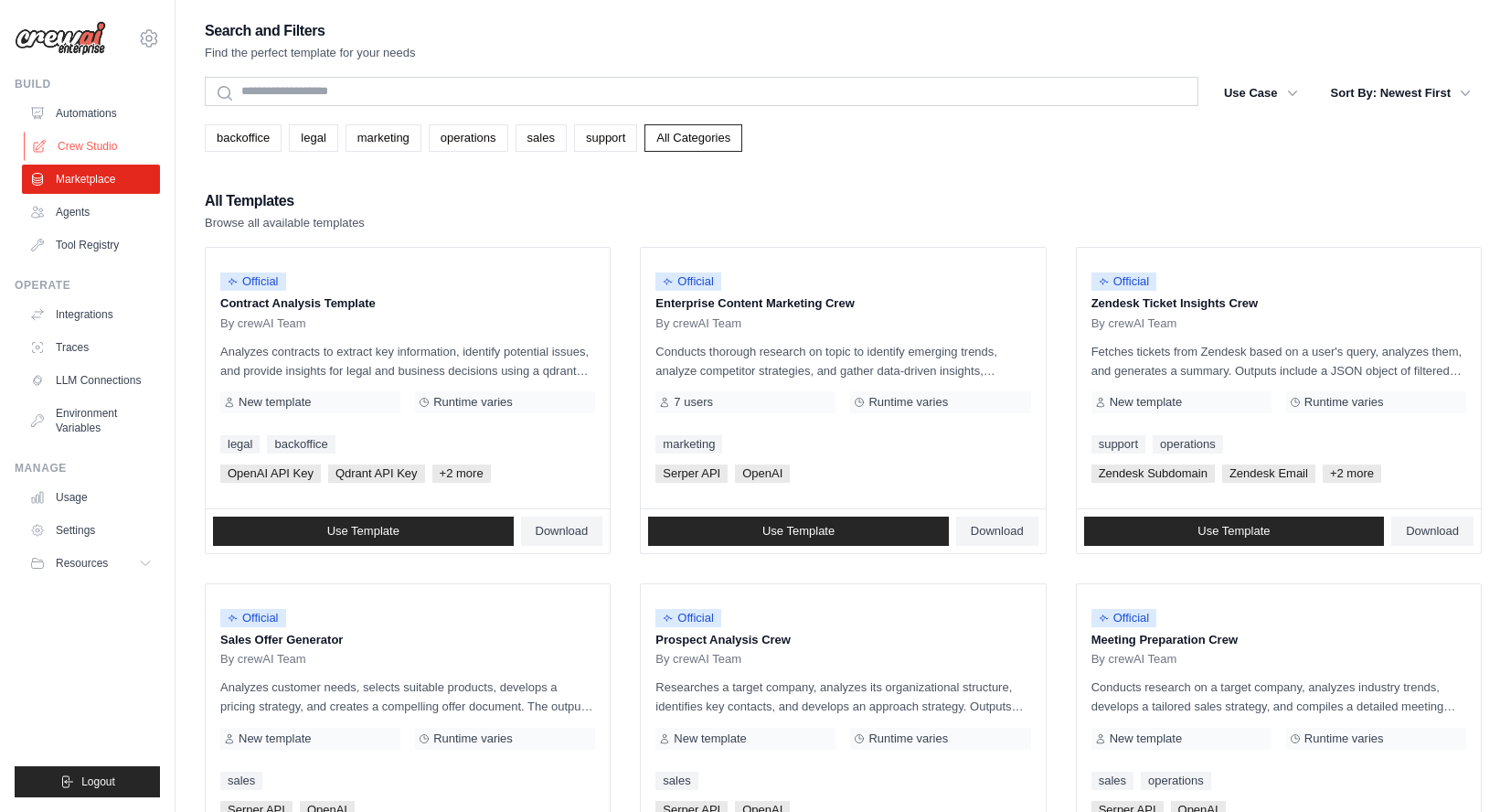
click at [83, 149] on link "Crew Studio" at bounding box center [92, 146] width 138 height 29
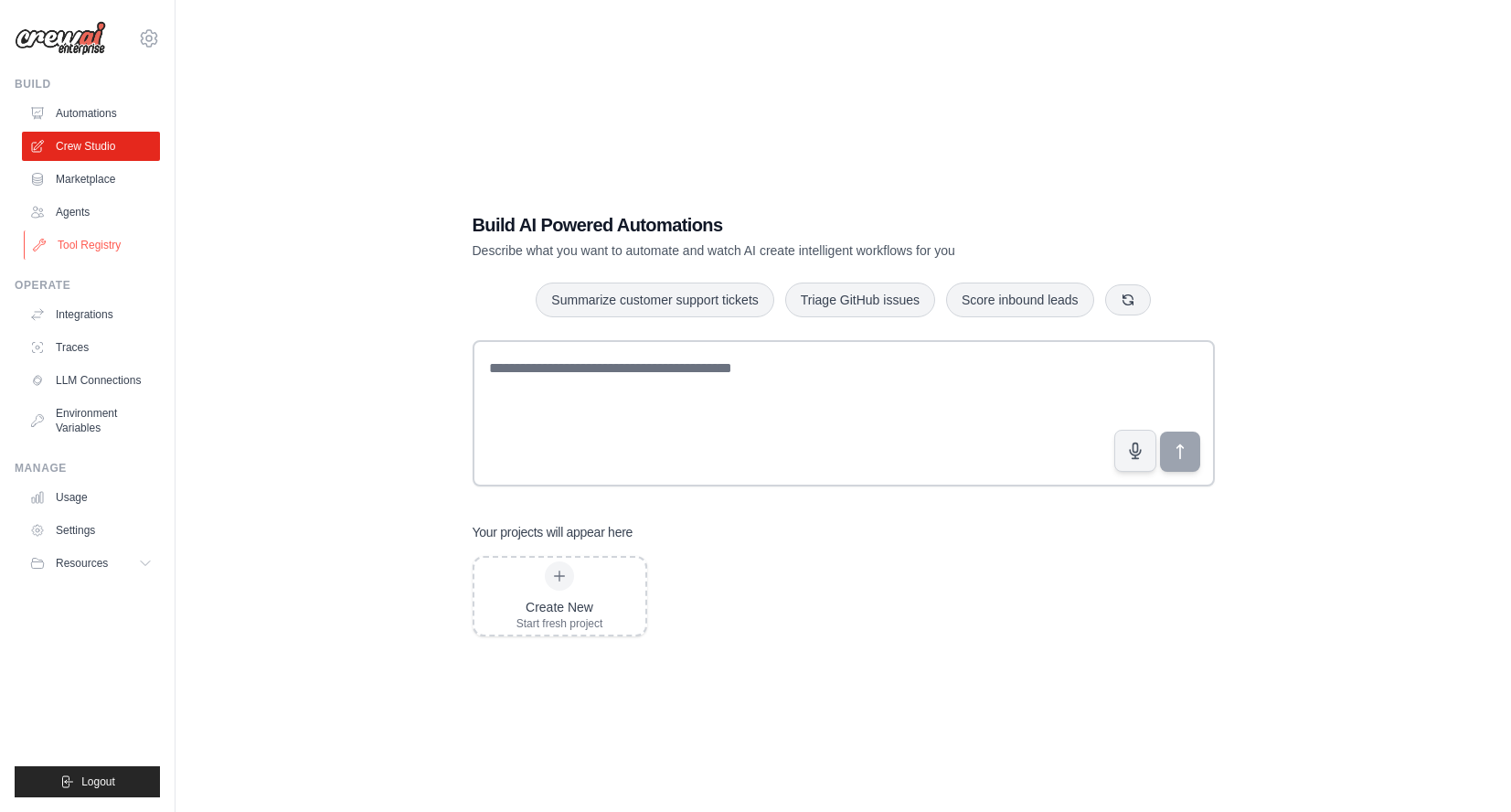
click at [82, 247] on link "Tool Registry" at bounding box center [92, 245] width 138 height 29
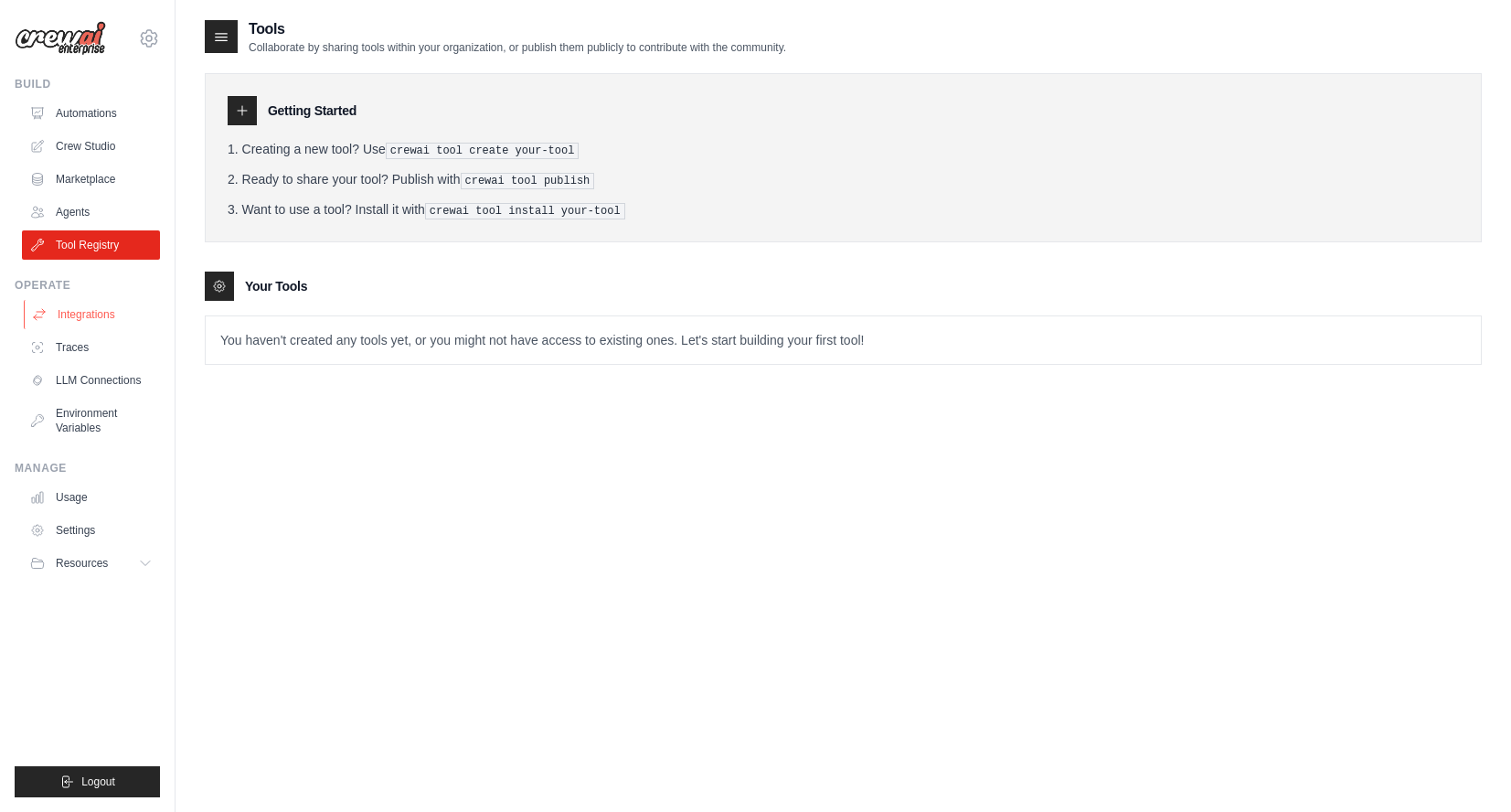
click at [86, 315] on link "Integrations" at bounding box center [92, 314] width 138 height 29
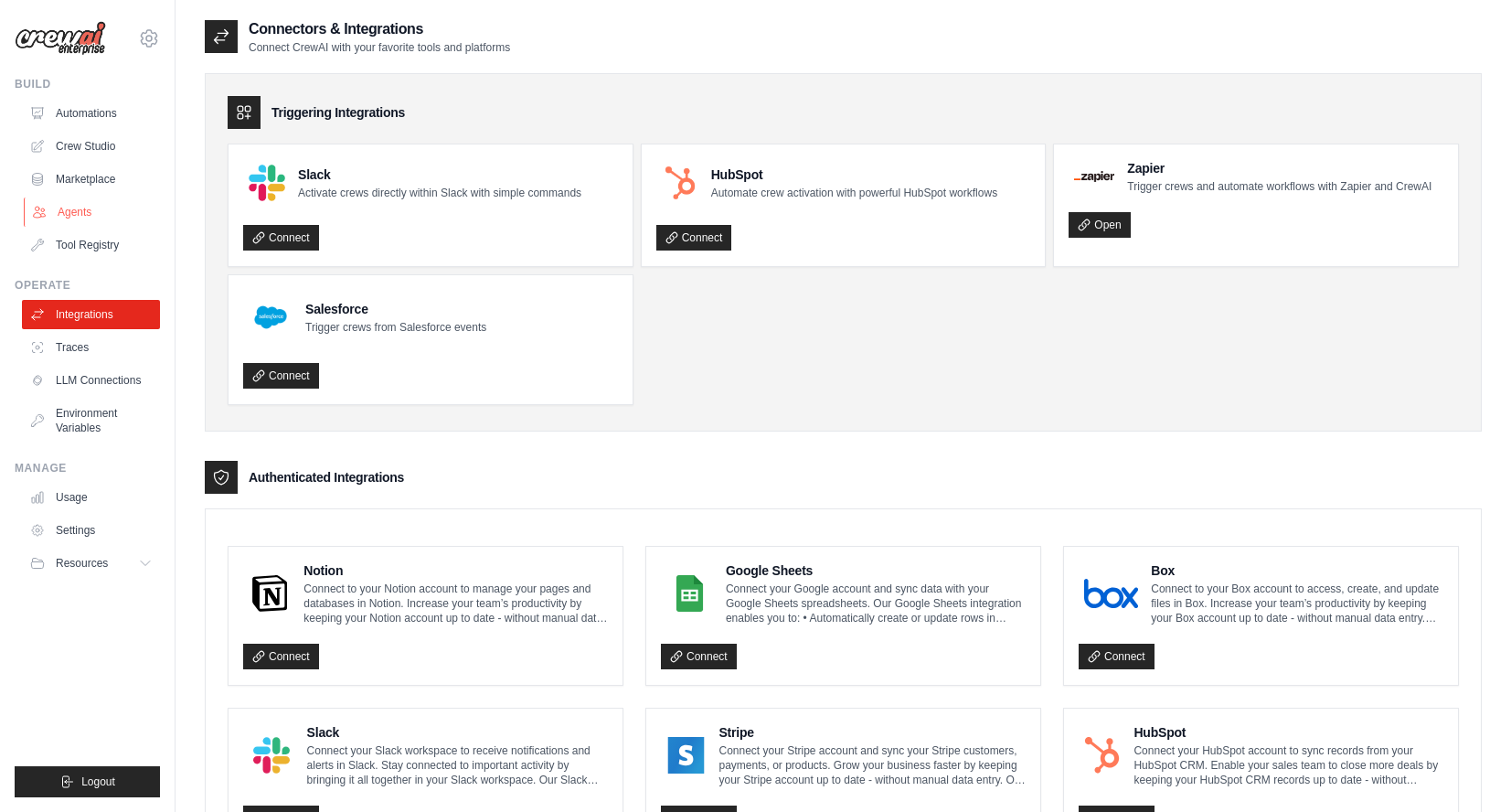
click at [68, 215] on link "Agents" at bounding box center [92, 212] width 138 height 29
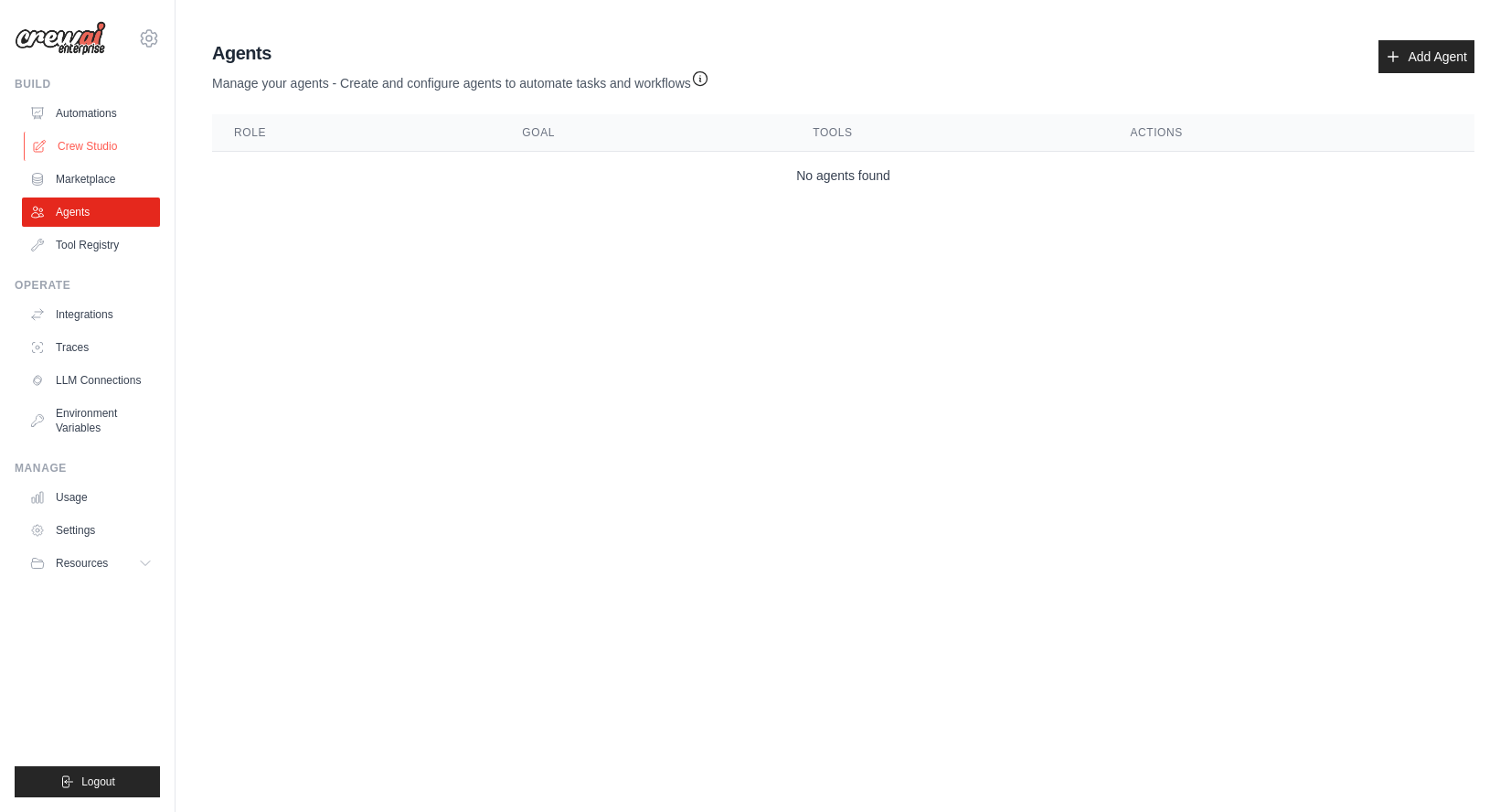
click at [114, 145] on link "Crew Studio" at bounding box center [92, 146] width 138 height 29
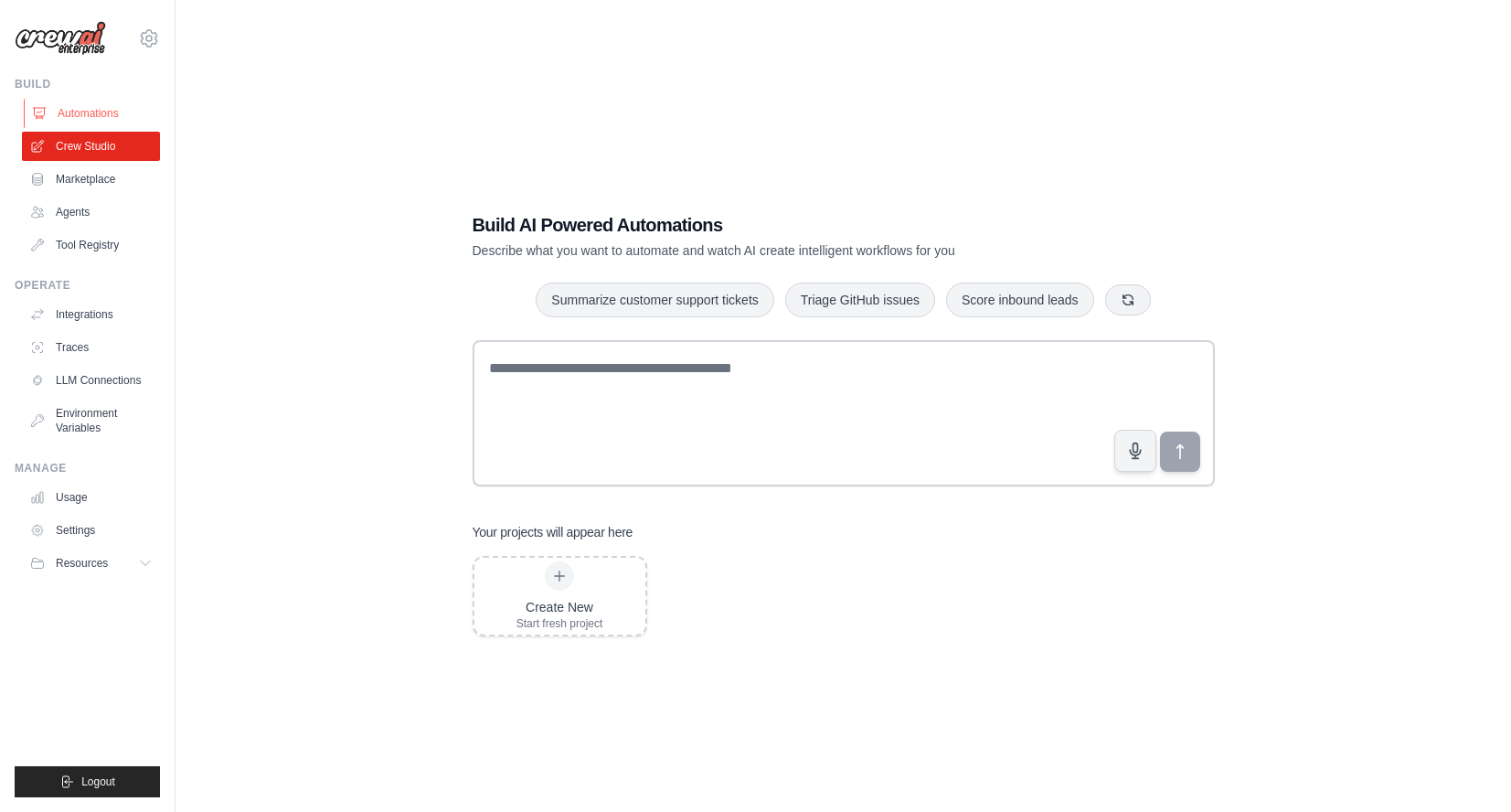
click at [56, 112] on link "Automations" at bounding box center [92, 113] width 138 height 29
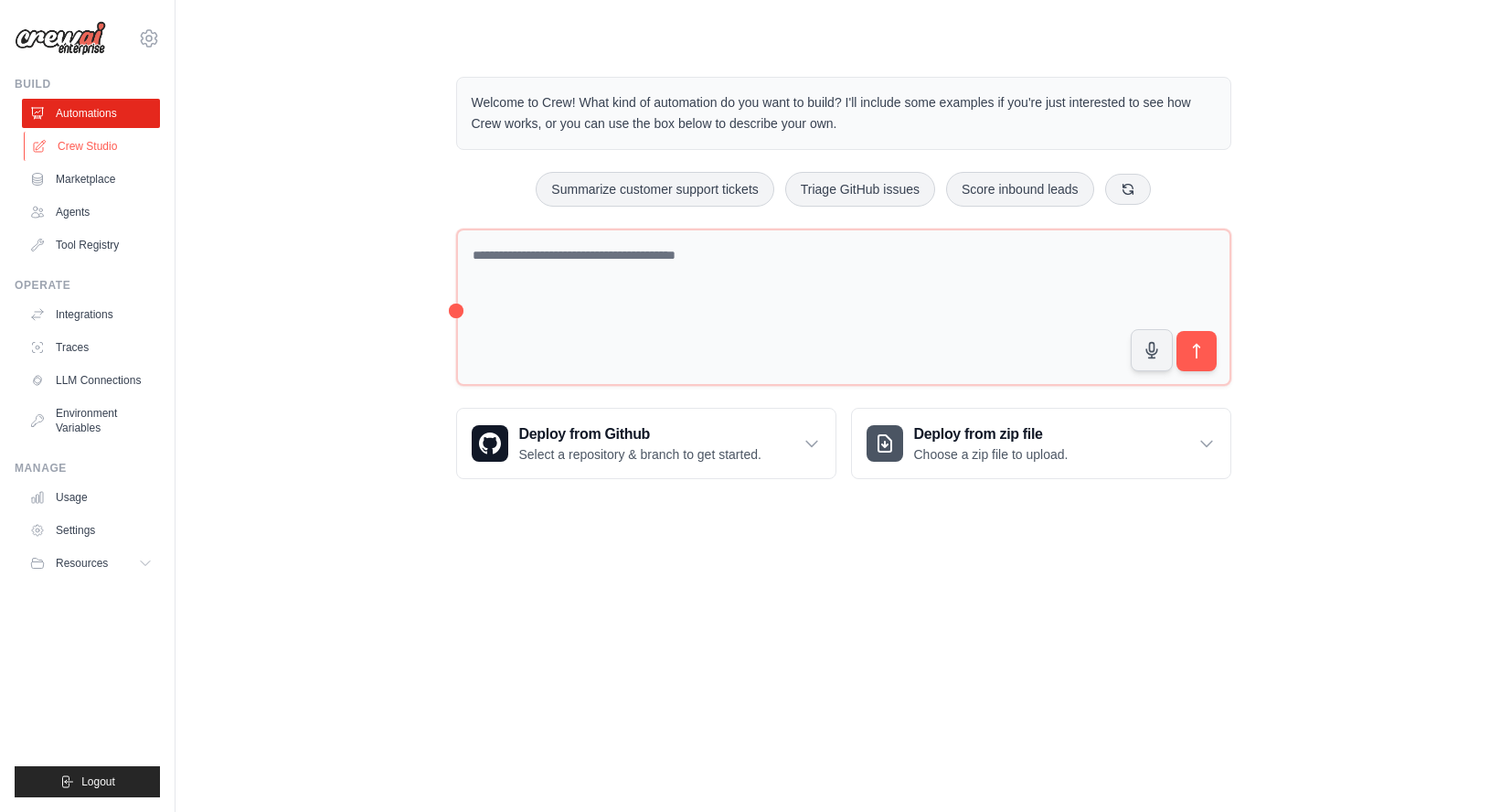
click at [88, 143] on link "Crew Studio" at bounding box center [92, 146] width 138 height 29
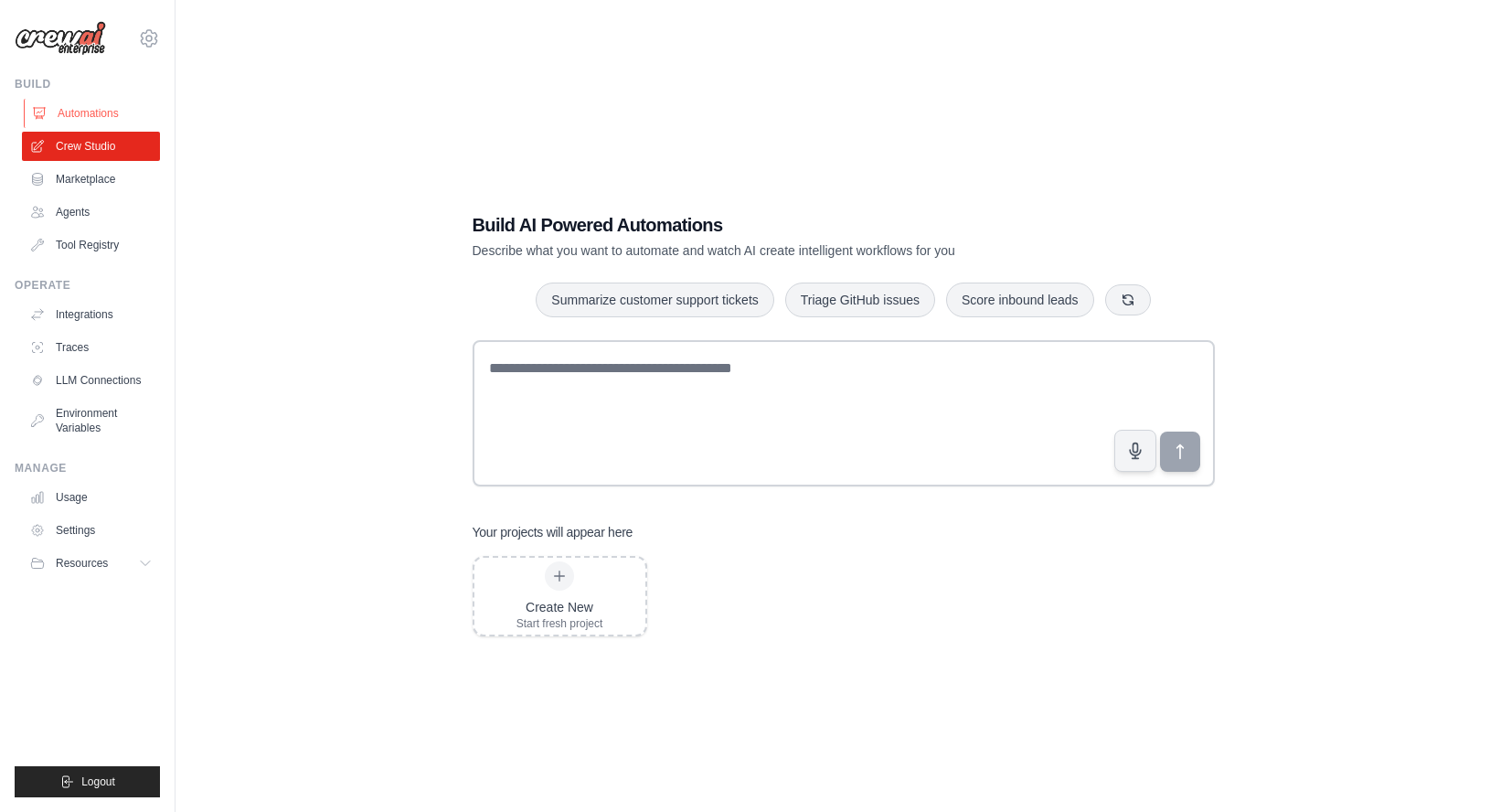
click at [76, 114] on link "Automations" at bounding box center [92, 113] width 138 height 29
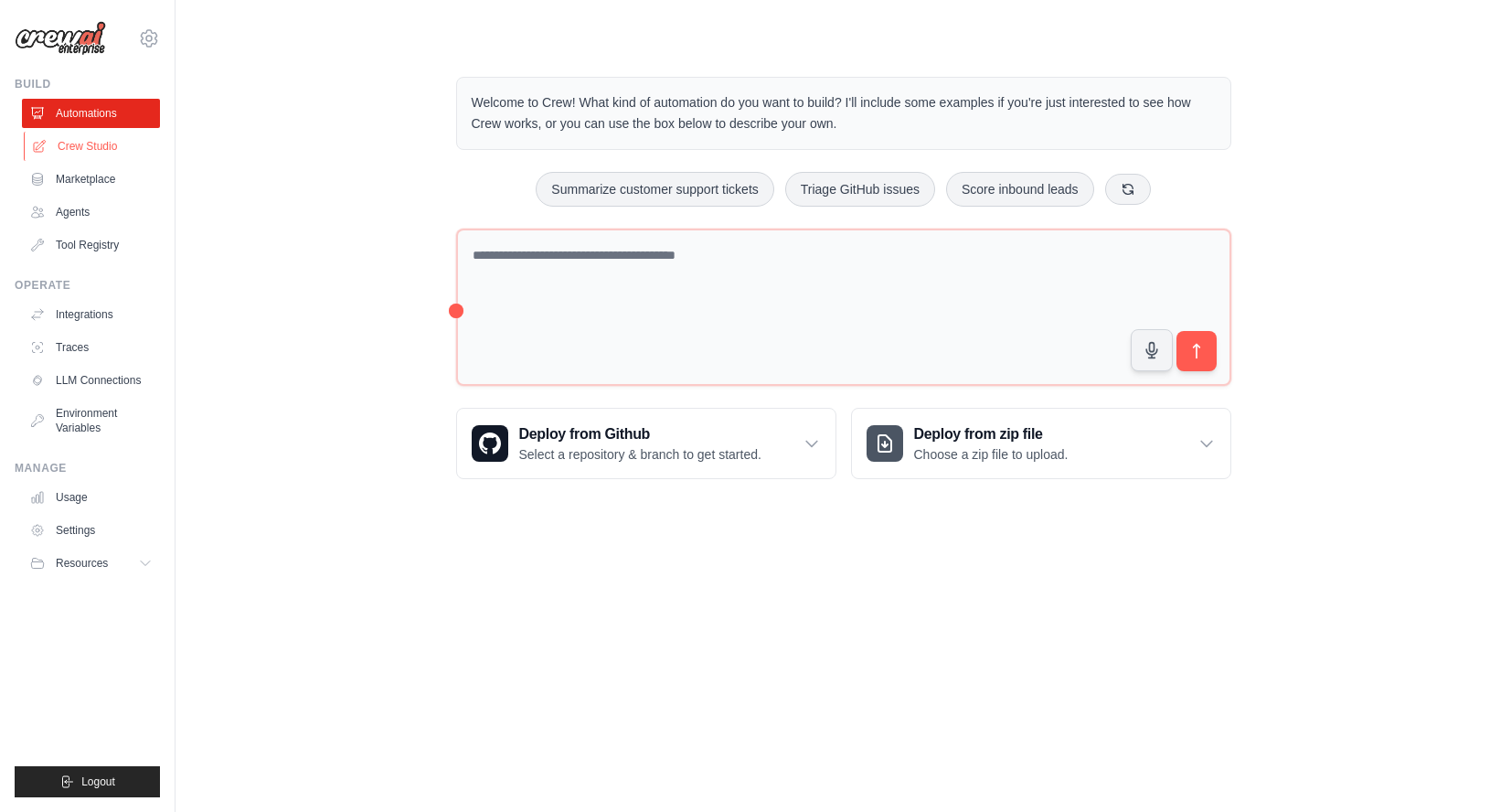
click at [84, 143] on link "Crew Studio" at bounding box center [92, 146] width 138 height 29
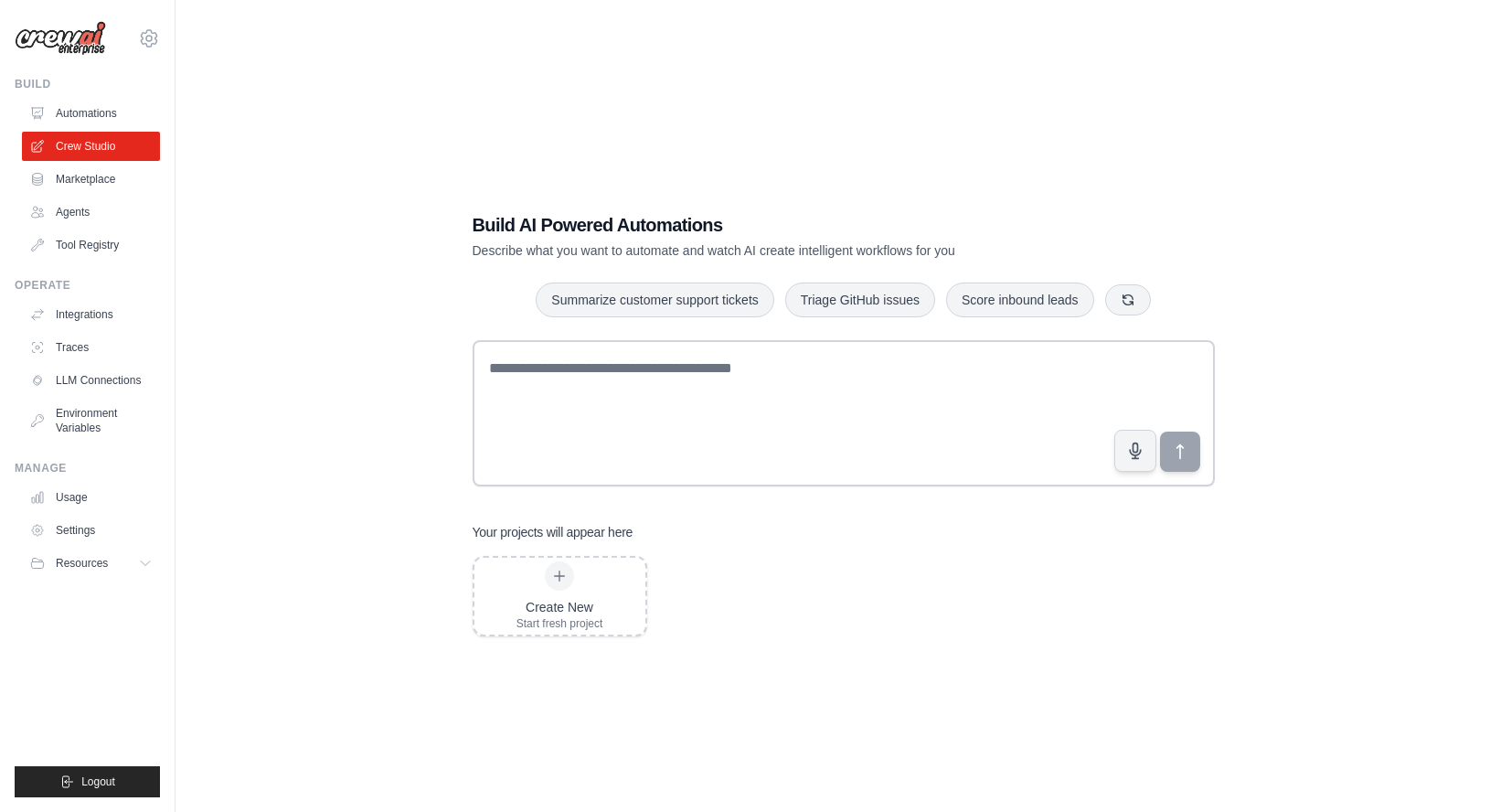
click at [88, 184] on link "Marketplace" at bounding box center [92, 179] width 138 height 29
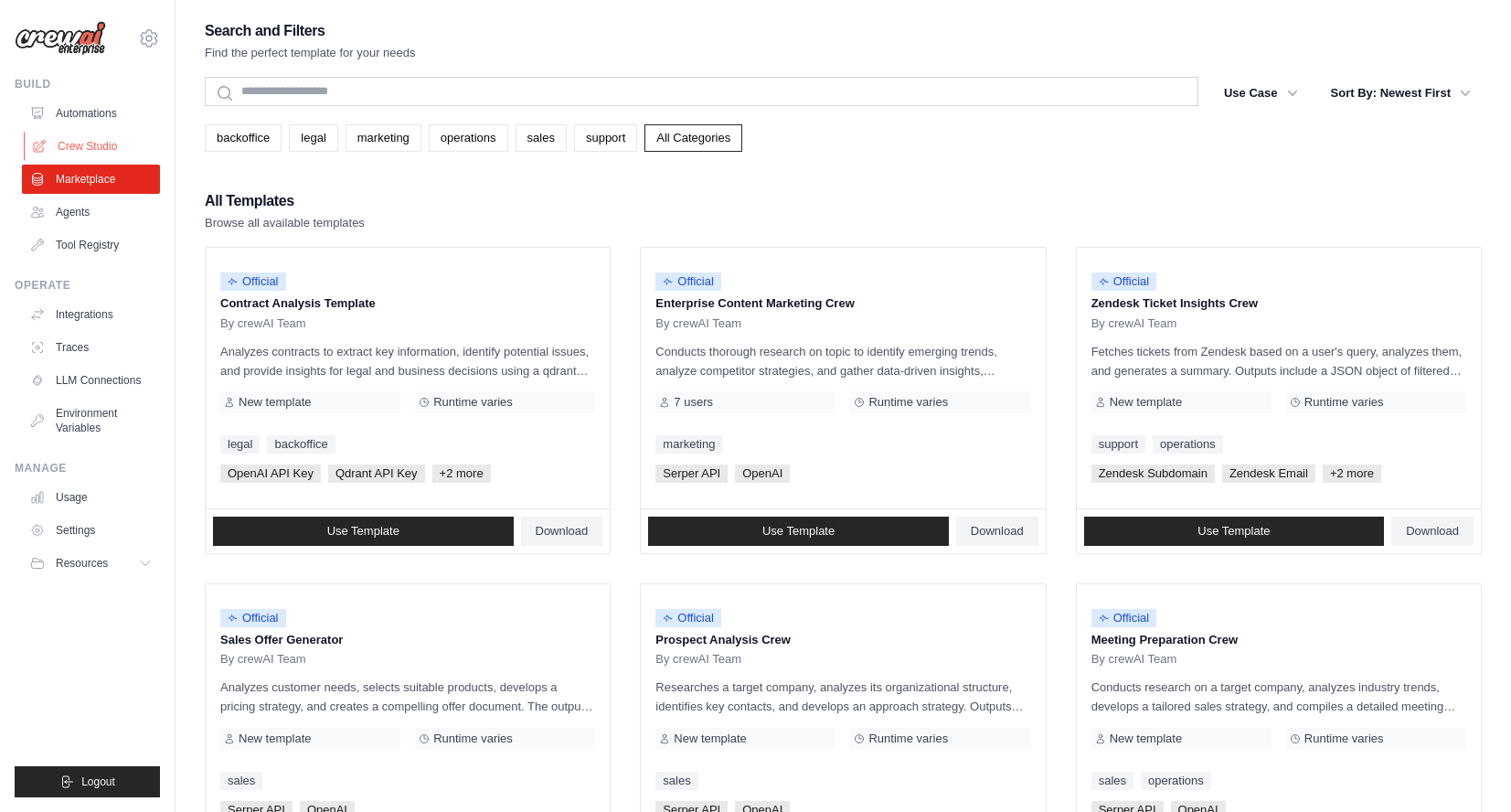
click at [111, 148] on link "Crew Studio" at bounding box center [92, 146] width 138 height 29
